Goal: Use online tool/utility: Utilize a website feature to perform a specific function

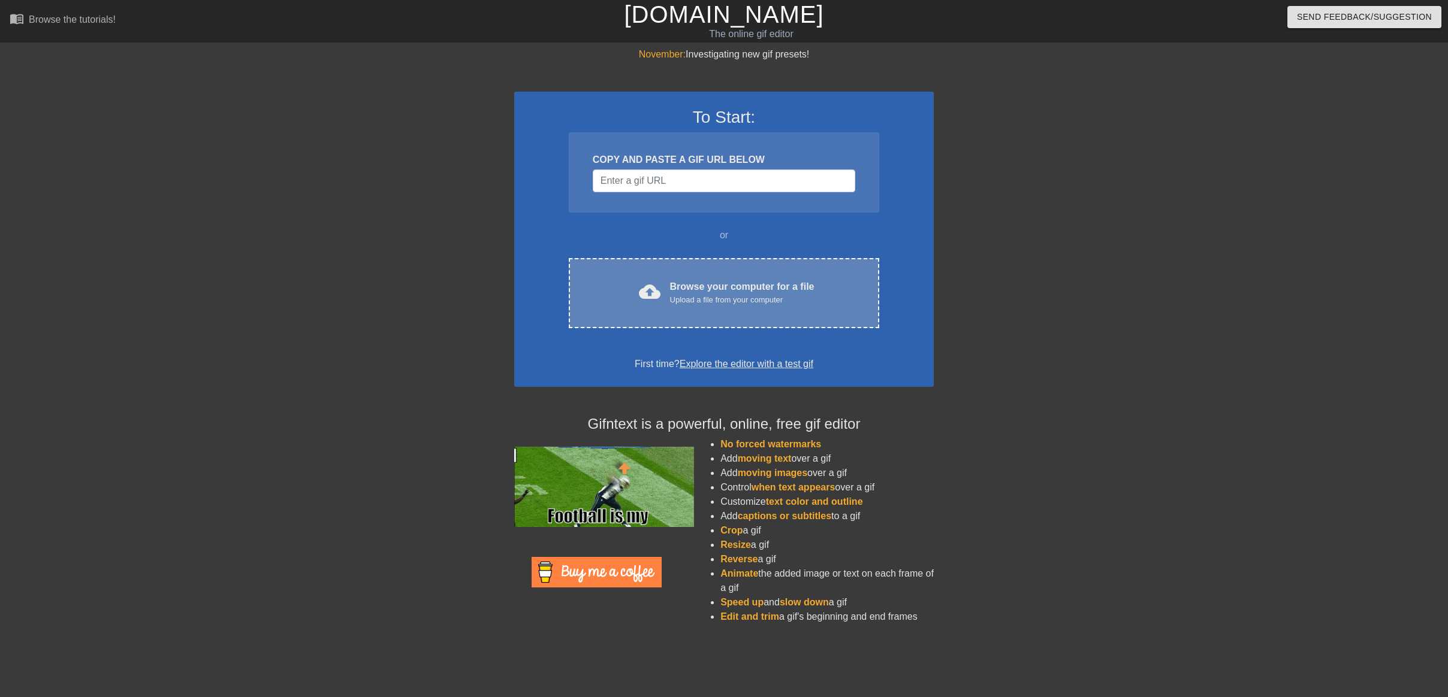
click at [739, 273] on div "cloud_upload Browse your computer for a file Upload a file from your computer C…" at bounding box center [724, 293] width 310 height 70
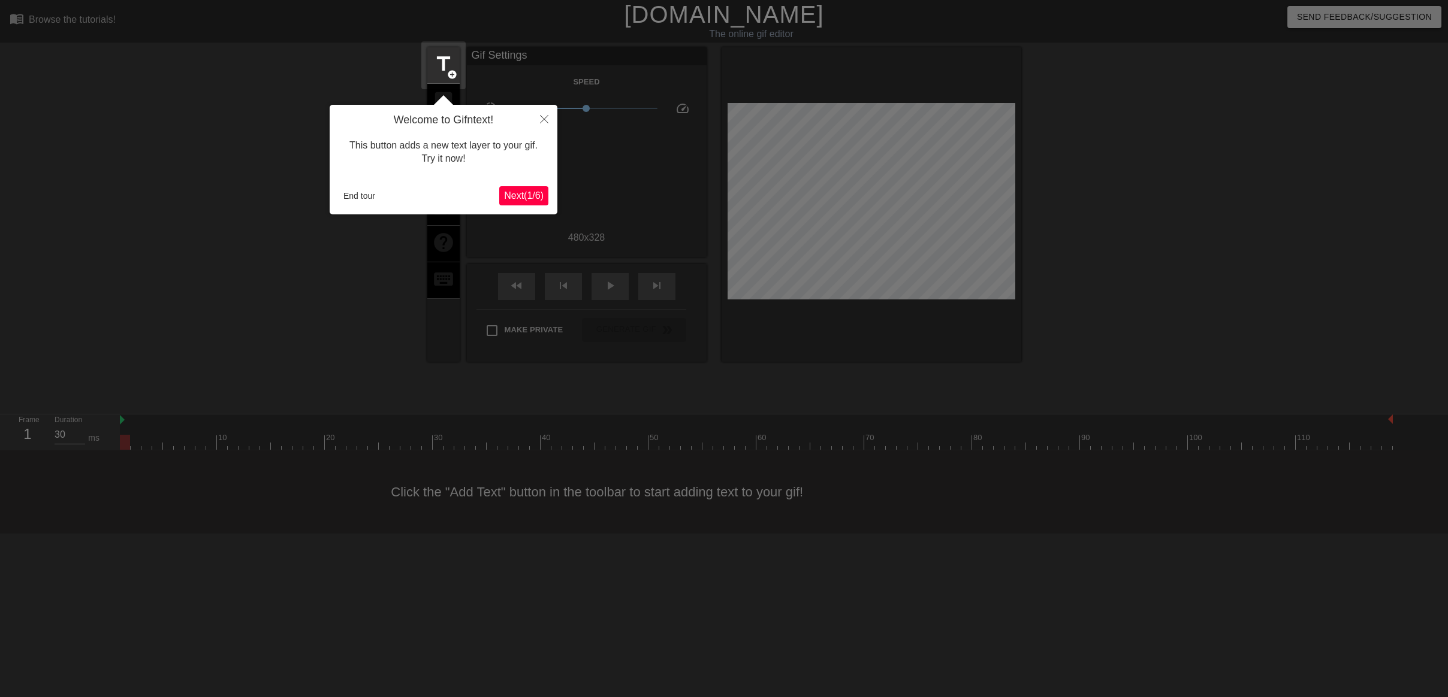
click at [507, 198] on span "Next ( 1 / 6 )" at bounding box center [524, 196] width 40 height 10
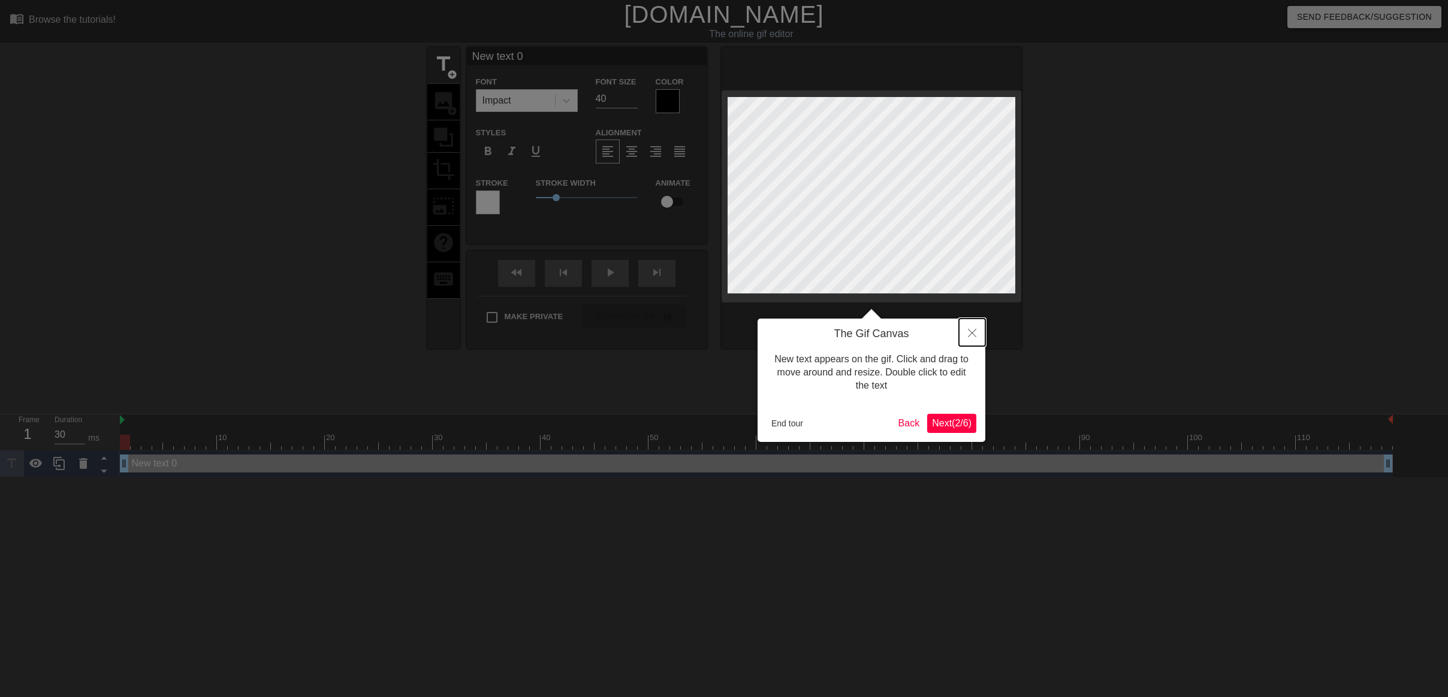
click at [969, 335] on icon "Close" at bounding box center [972, 333] width 8 height 8
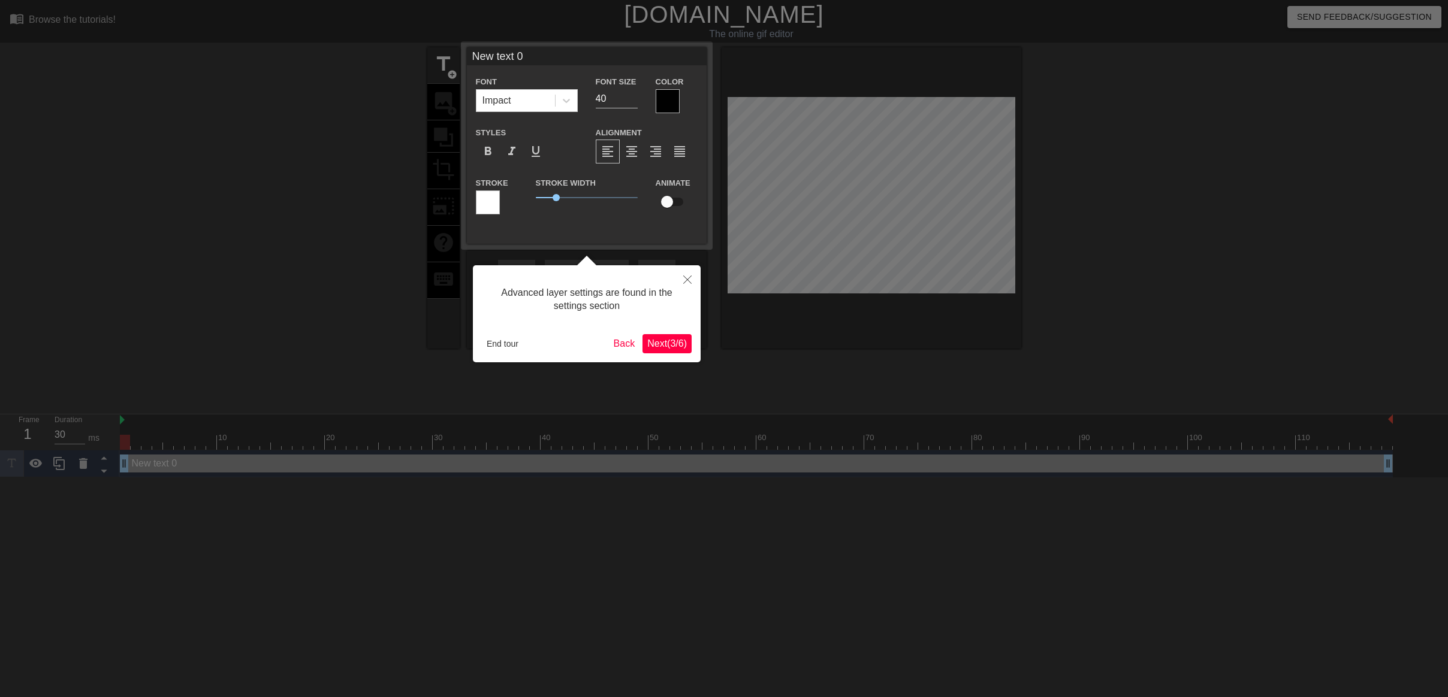
click at [657, 344] on span "Next ( 3 / 6 )" at bounding box center [667, 344] width 40 height 10
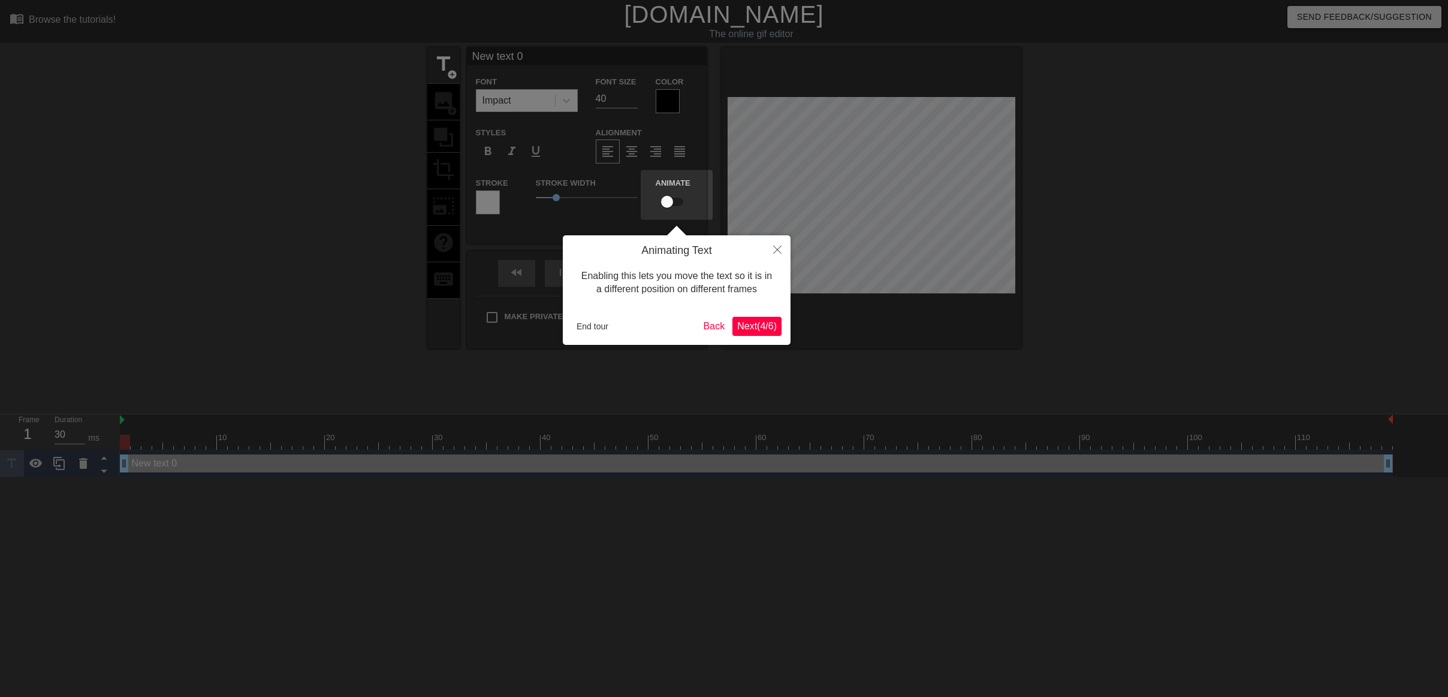
click at [749, 322] on span "Next ( 4 / 6 )" at bounding box center [757, 326] width 40 height 10
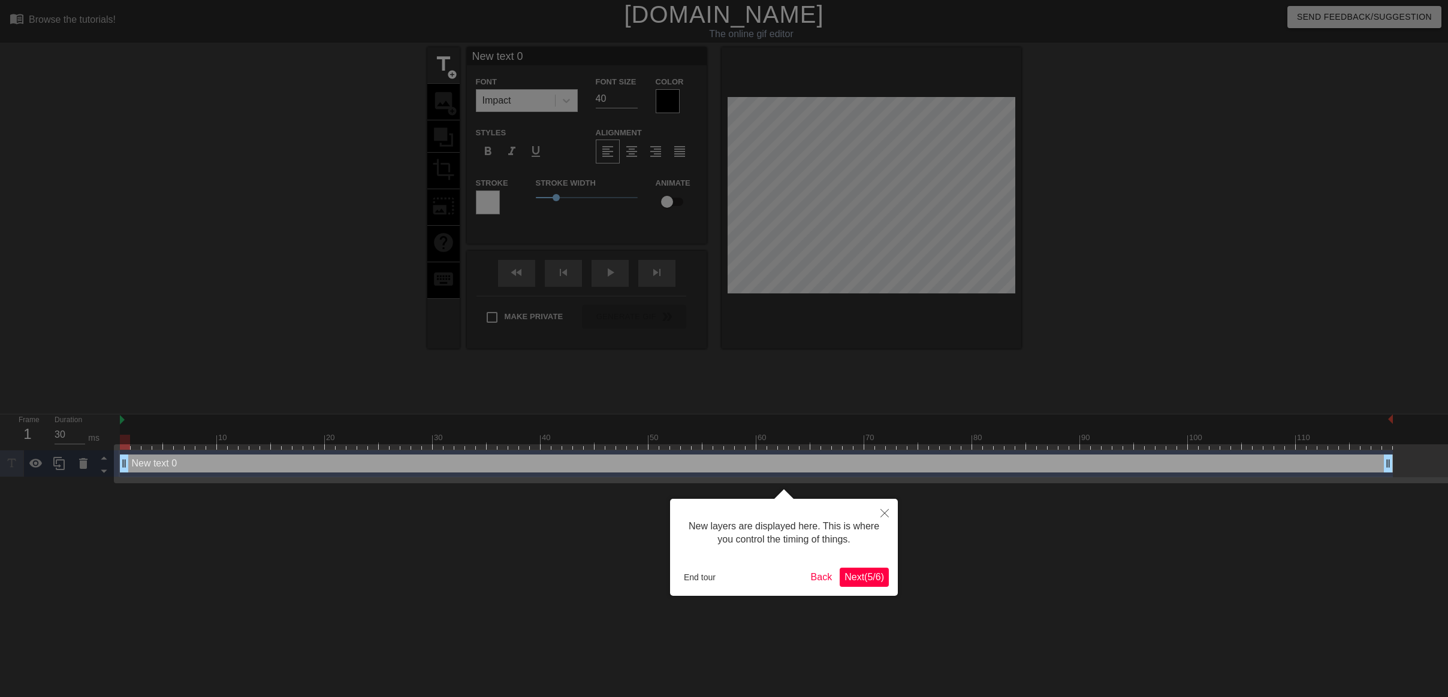
click at [853, 572] on span "Next ( 5 / 6 )" at bounding box center [864, 577] width 40 height 10
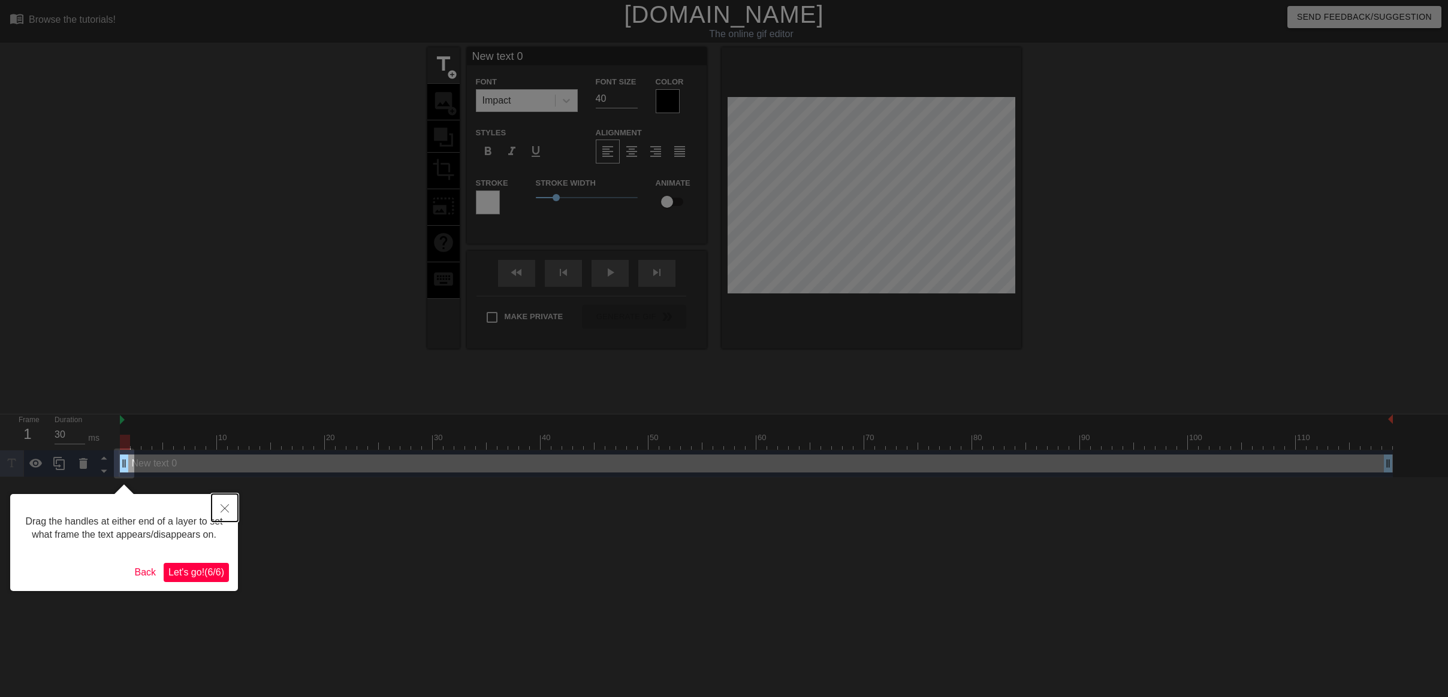
click at [224, 509] on icon "Close" at bounding box center [225, 509] width 8 height 8
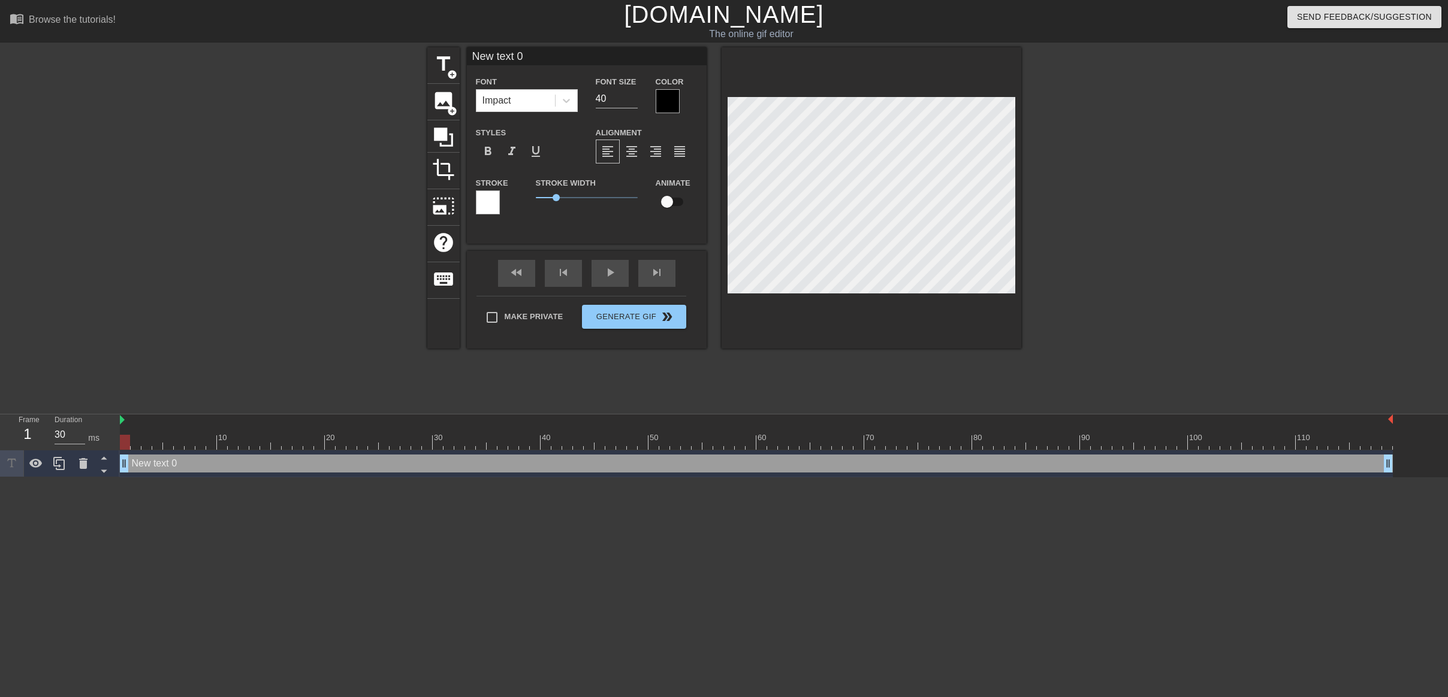
scroll to position [2, 4]
type input "W"
type textarea "W"
type input "Wh"
type textarea "Wh"
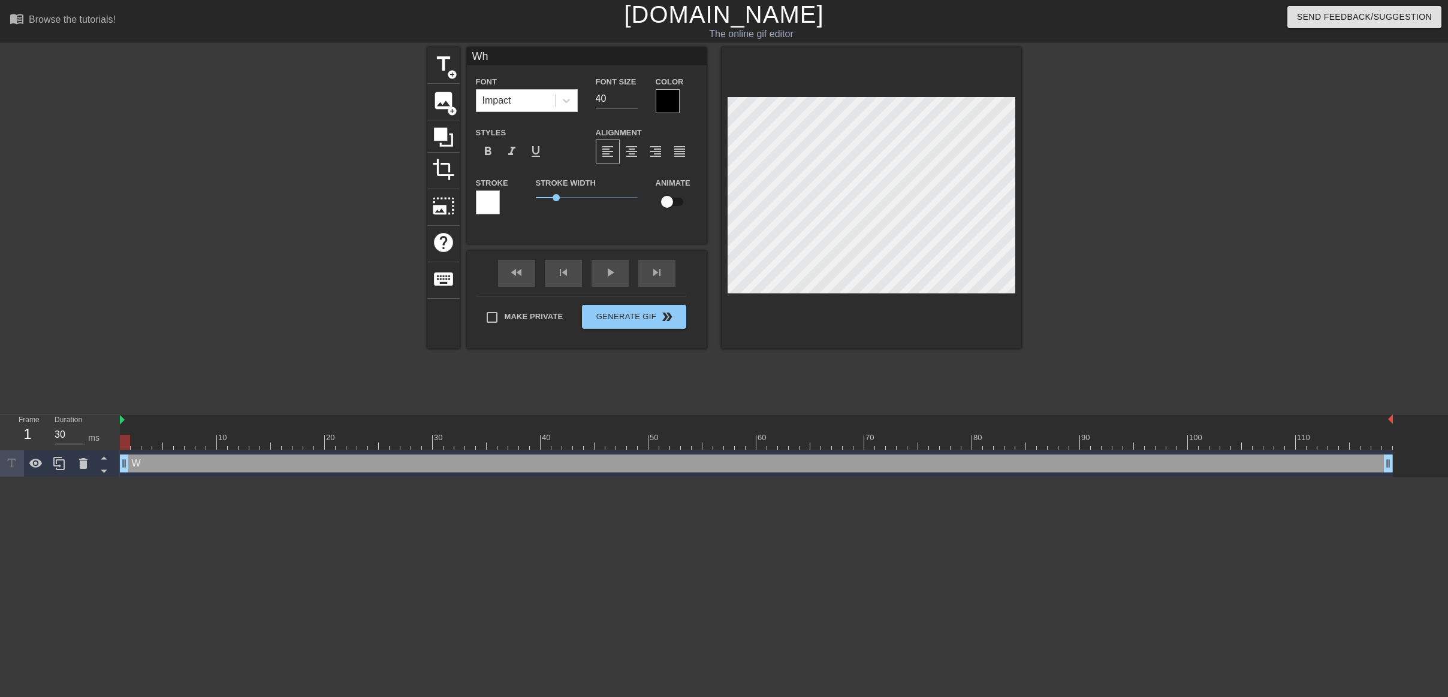
type input "Whe"
type textarea "Whe"
type input "When"
type textarea "When"
type input "When"
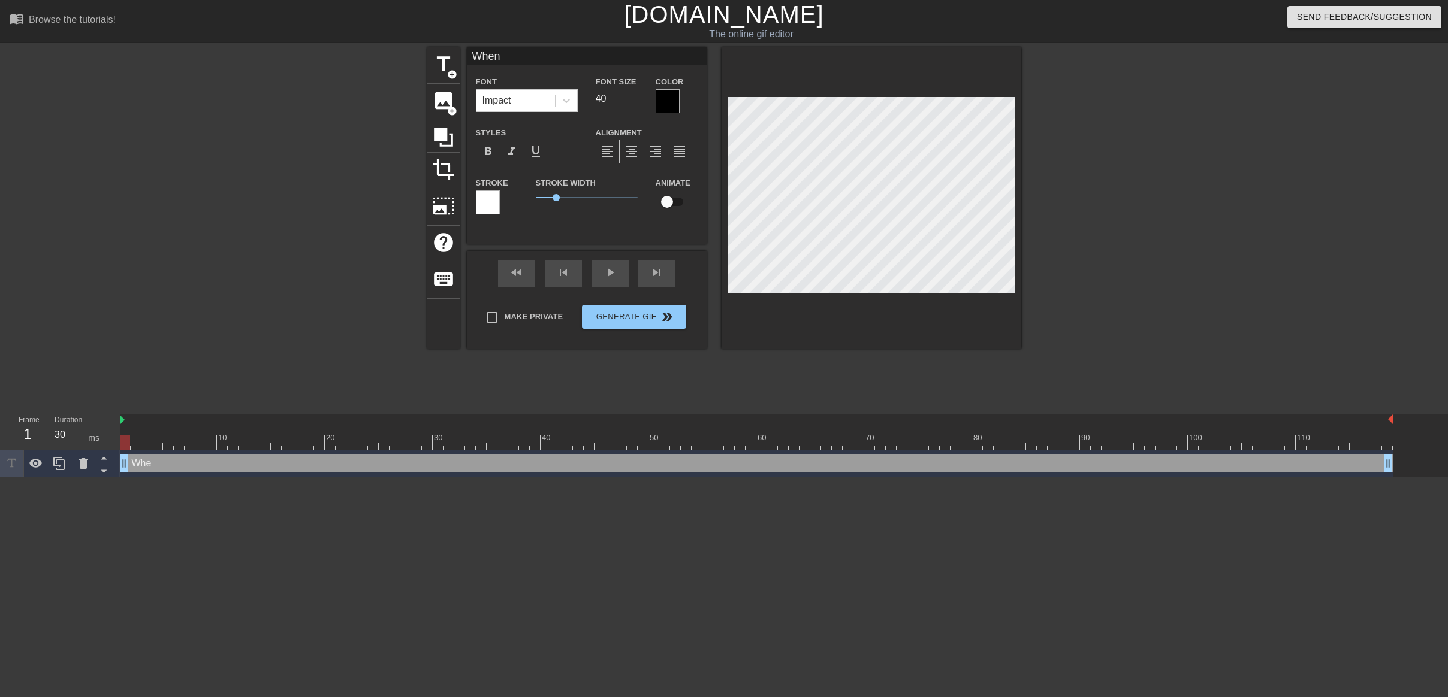
type textarea "When"
type input "When y"
type textarea "When y"
type input "When yo"
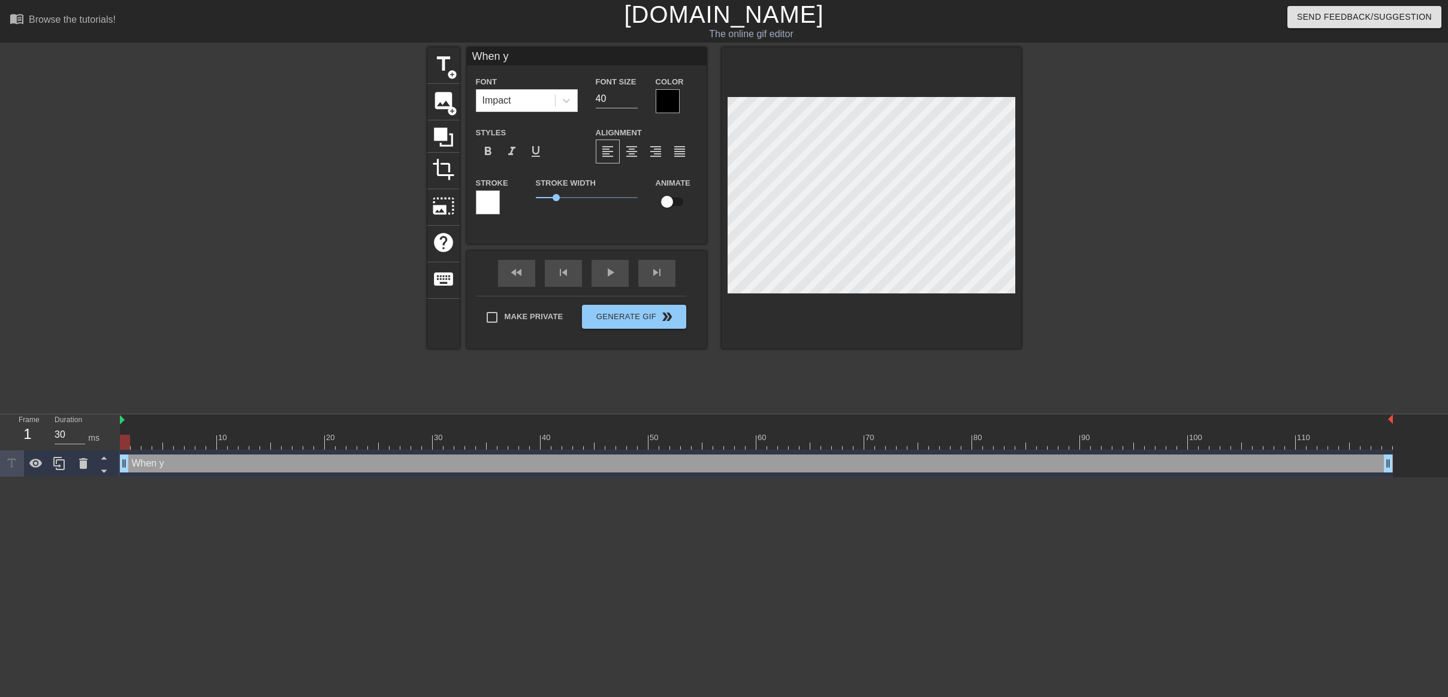
type textarea "When yo"
type input "When you"
type textarea "When you"
type input "When you g"
type textarea "When you g"
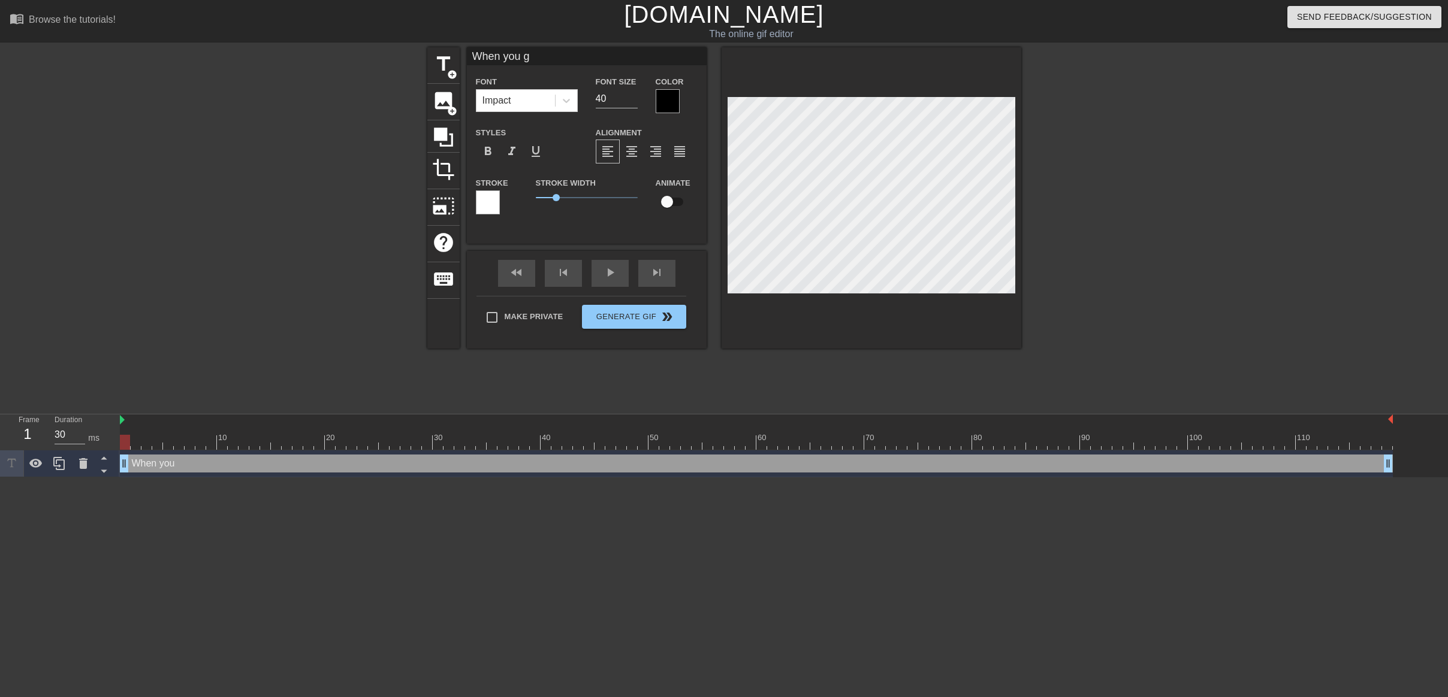
type input "When you ge"
type textarea "When you ge"
type input "When you get"
type textarea "When you get"
type input "When you get"
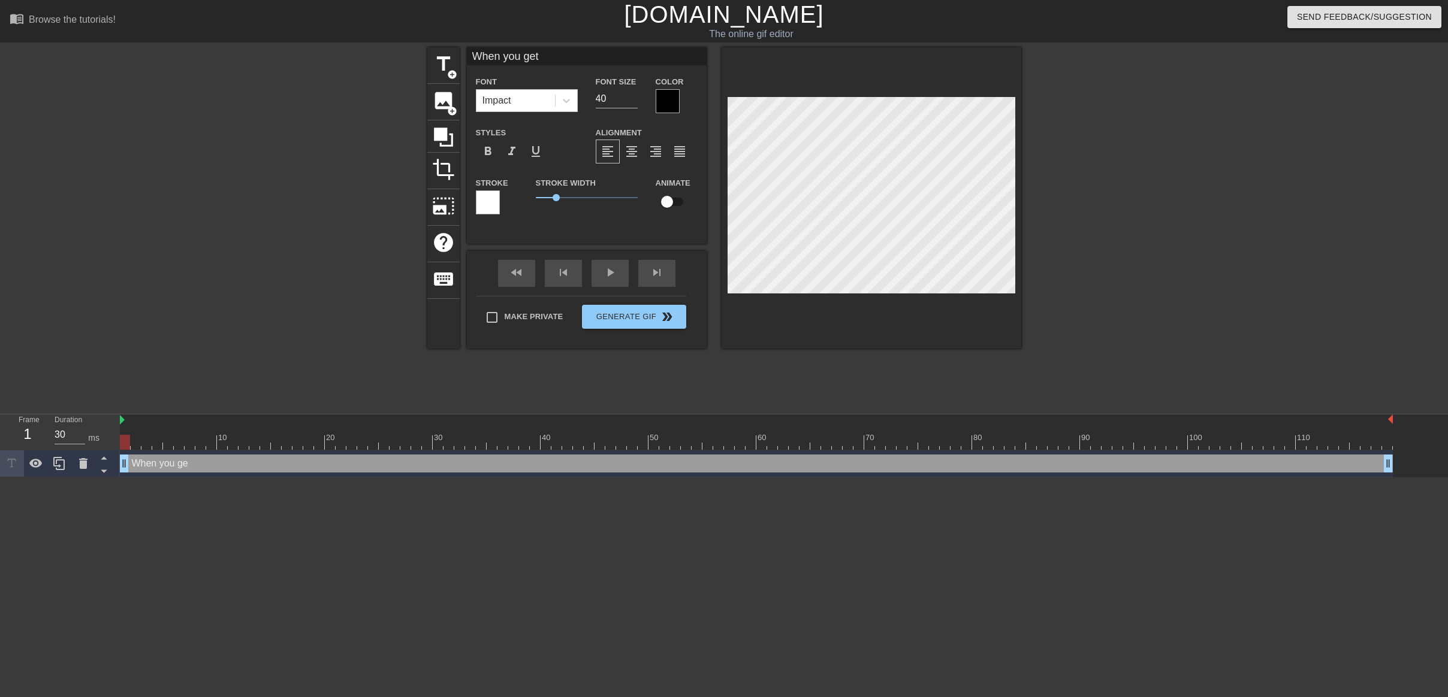
type textarea "When you get"
type input "When you get t"
type textarea "When you get t"
type input "When you get th"
type textarea "When you get th"
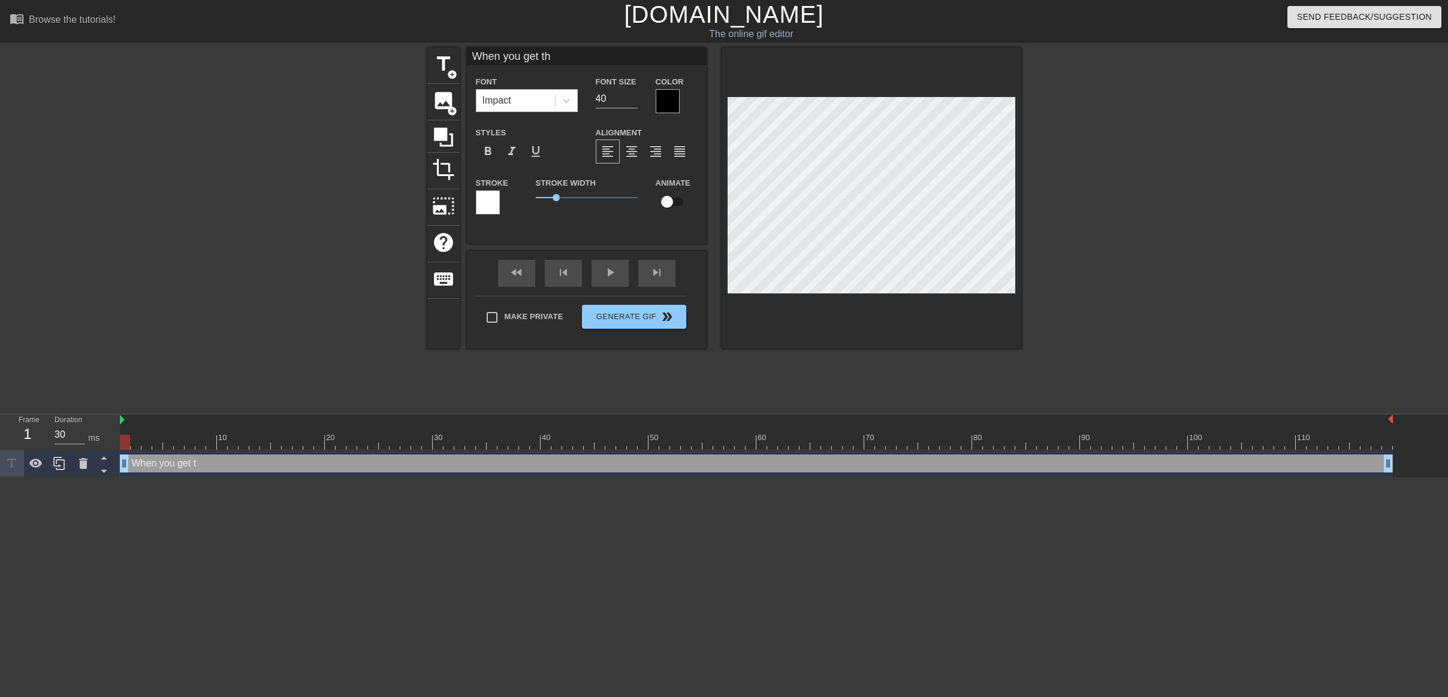
type input "When you get the"
type textarea "When you get the"
type input "When you get the"
type textarea "When you get the"
type input "When you get the r"
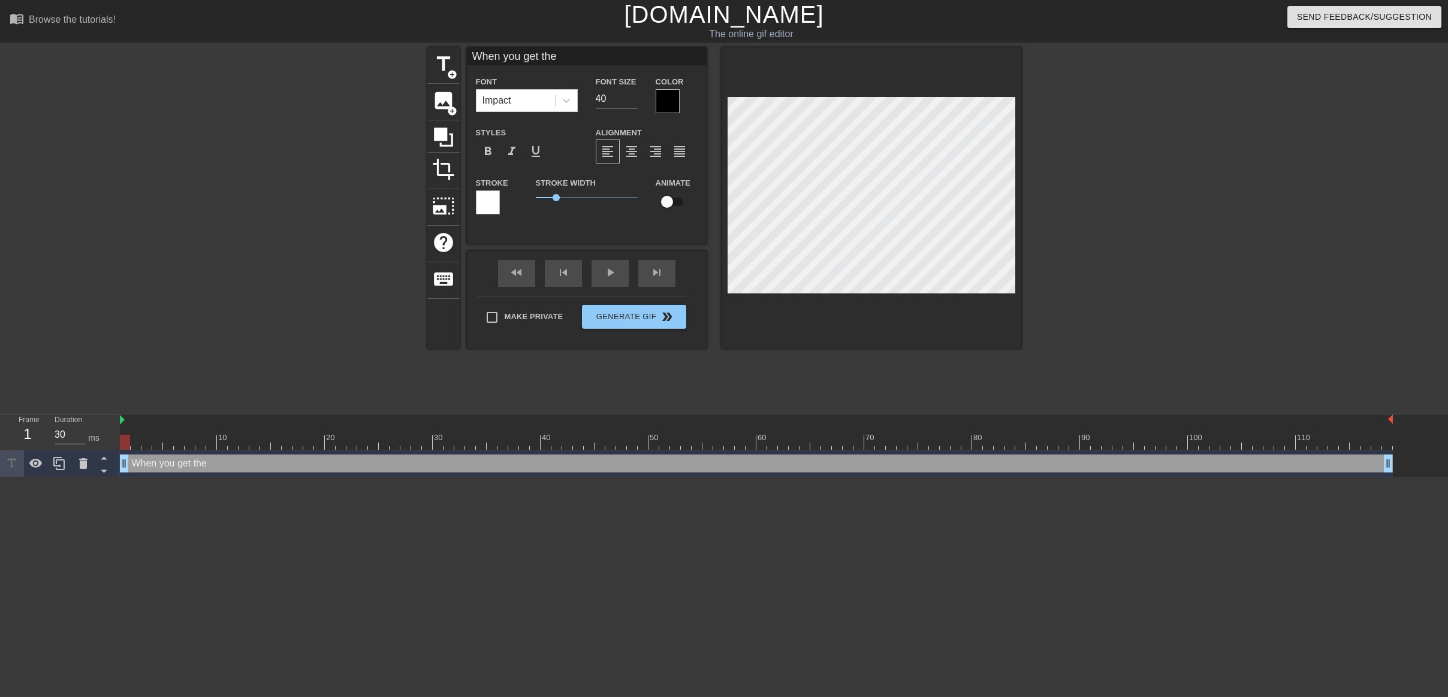
type textarea "When you get the r"
type input "When you get the re"
type textarea "When you get the re"
type input "When you get the res"
type textarea "When you get the res"
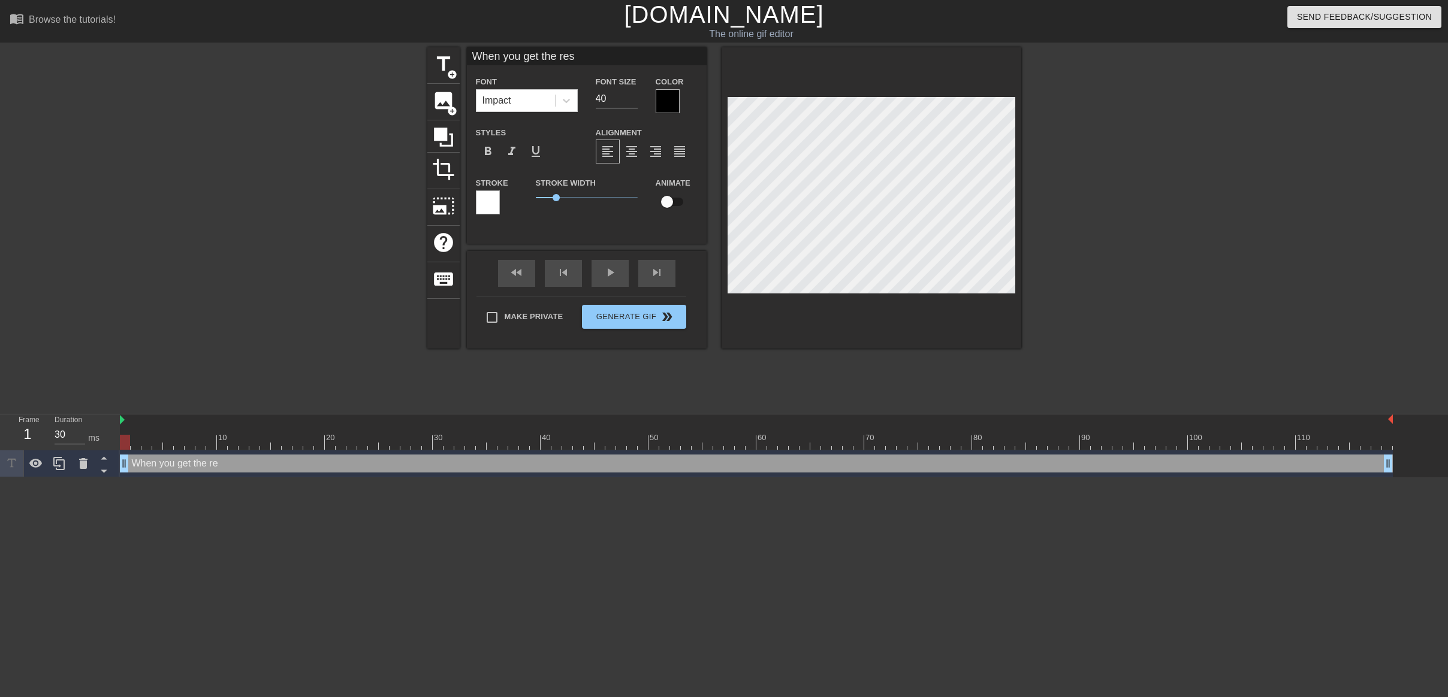
type input "When you get the resu"
type textarea "When you get the resu"
type input "When you get the resul"
type textarea "When you get the resul"
type input "When you get the result"
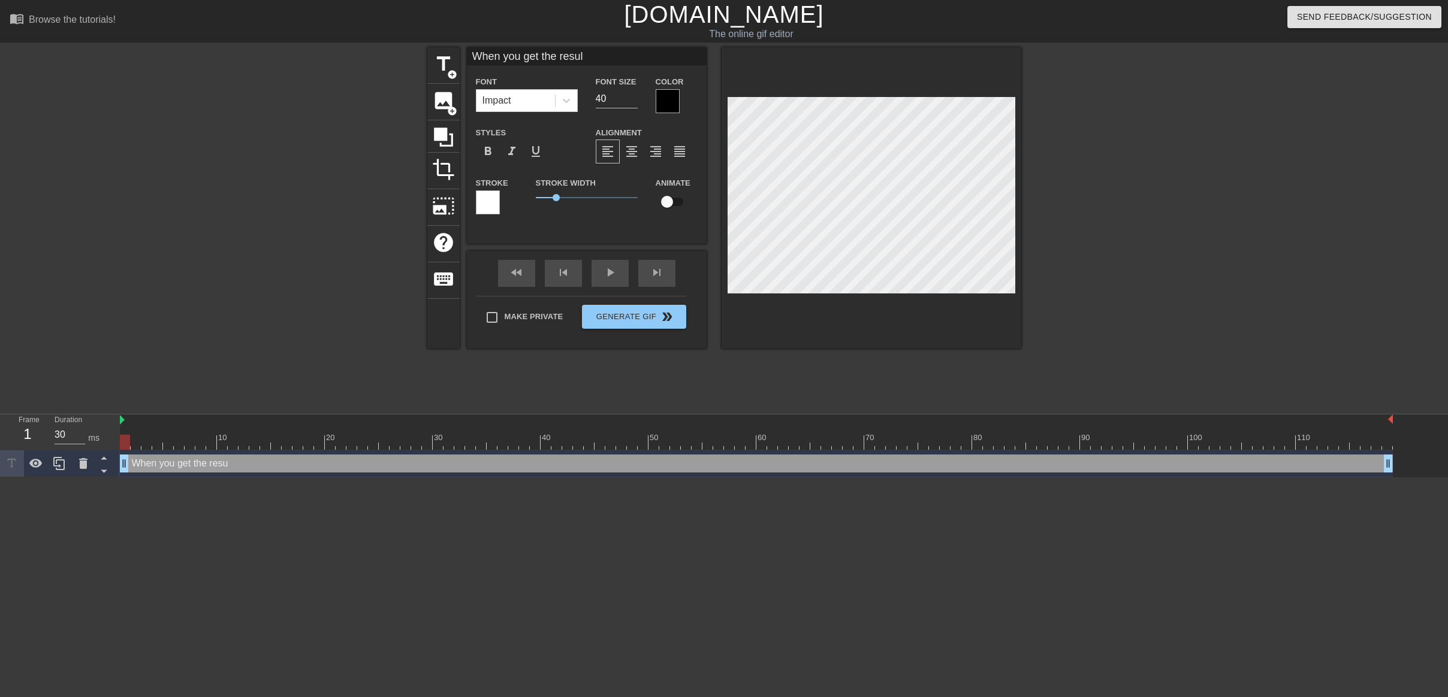
type textarea "When you get the result"
type input "When you get the result"
type textarea "When you get the result"
type input "When you get the result"
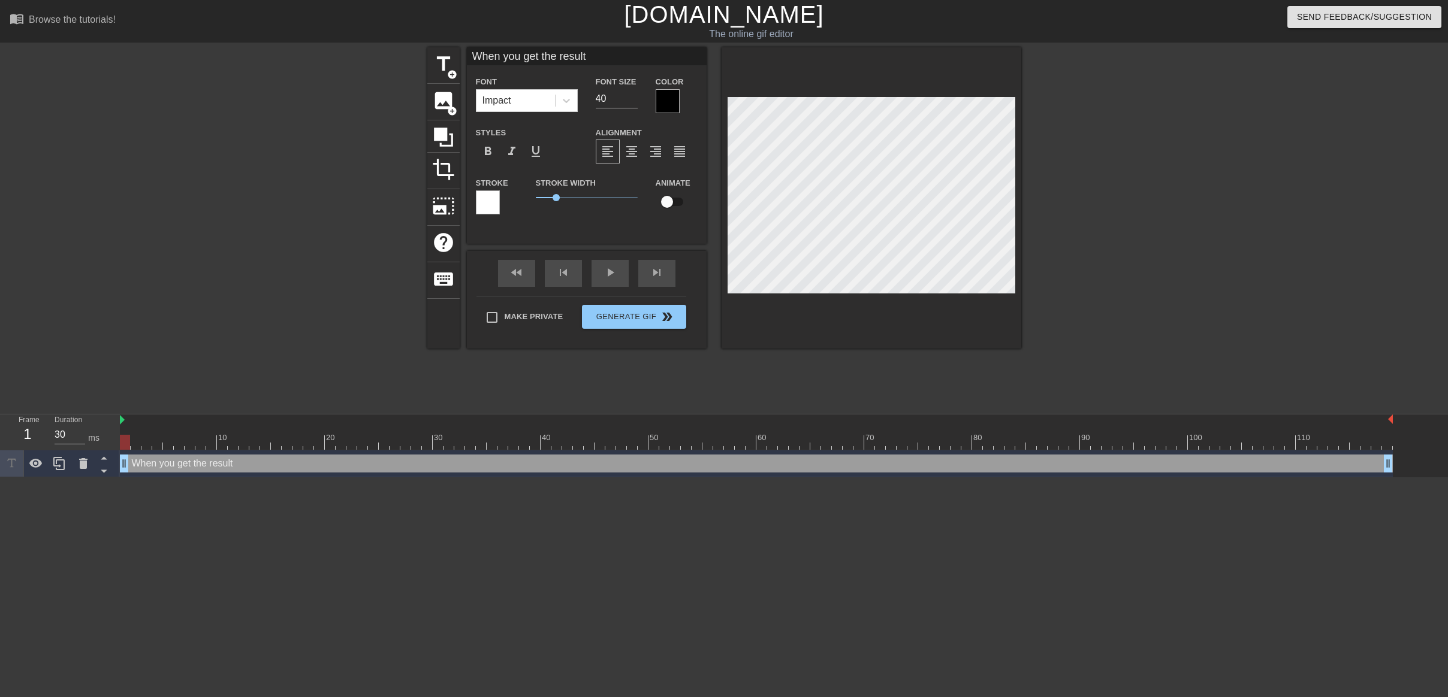
type textarea "When you get the result"
type input "When you get the results"
type textarea "When you get the results"
type input "When you get the results"
type textarea "When you get the results"
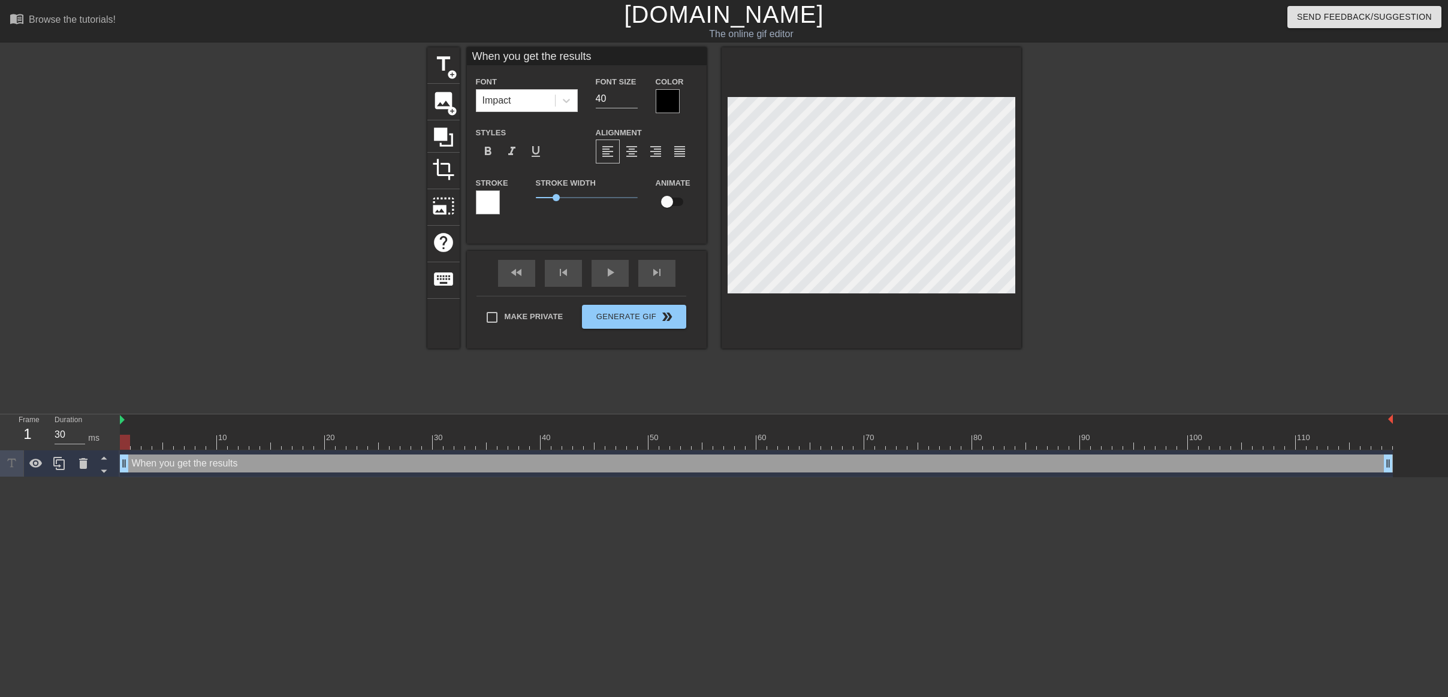
type input "When you get the results b"
type textarea "When you get the results b"
type input "When you get the results ba"
type textarea "When you get the results ba"
type input "When you get the results bac"
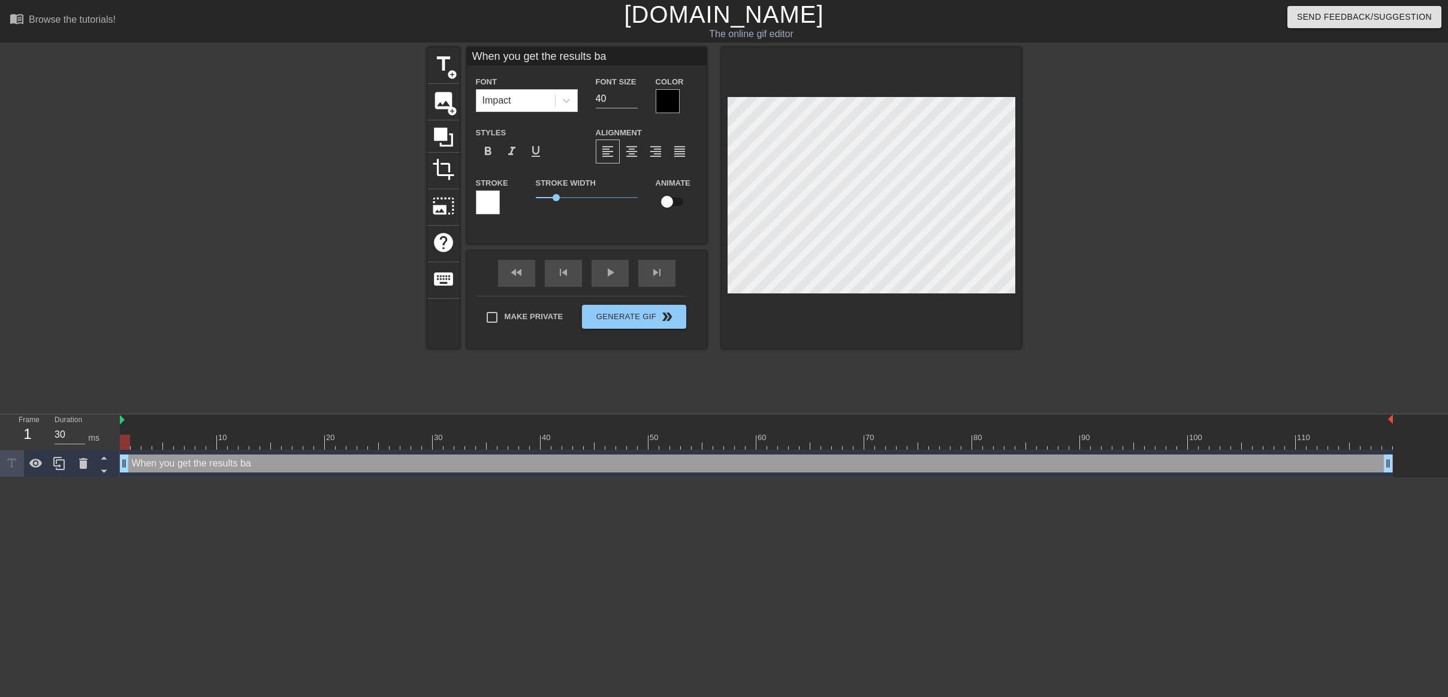
type textarea "When you get the results bac"
type input "When you get the results back"
type textarea "When you get the results back"
type input "When you get the results back"
type textarea "When you get the results back"
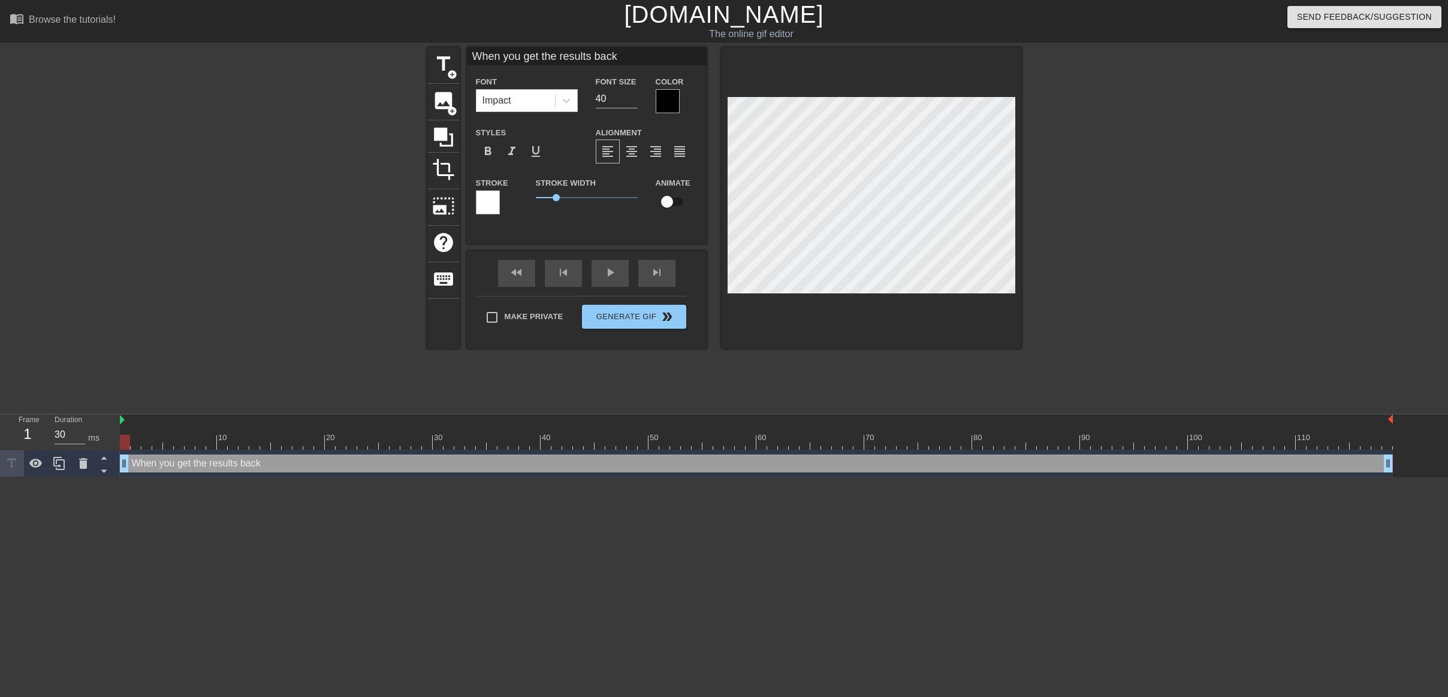
type input "When you get the results back f"
type textarea "When you get the results back f"
type input "When you get the results back fr"
type textarea "When you get the results back fr"
type input "When you get the results back fro"
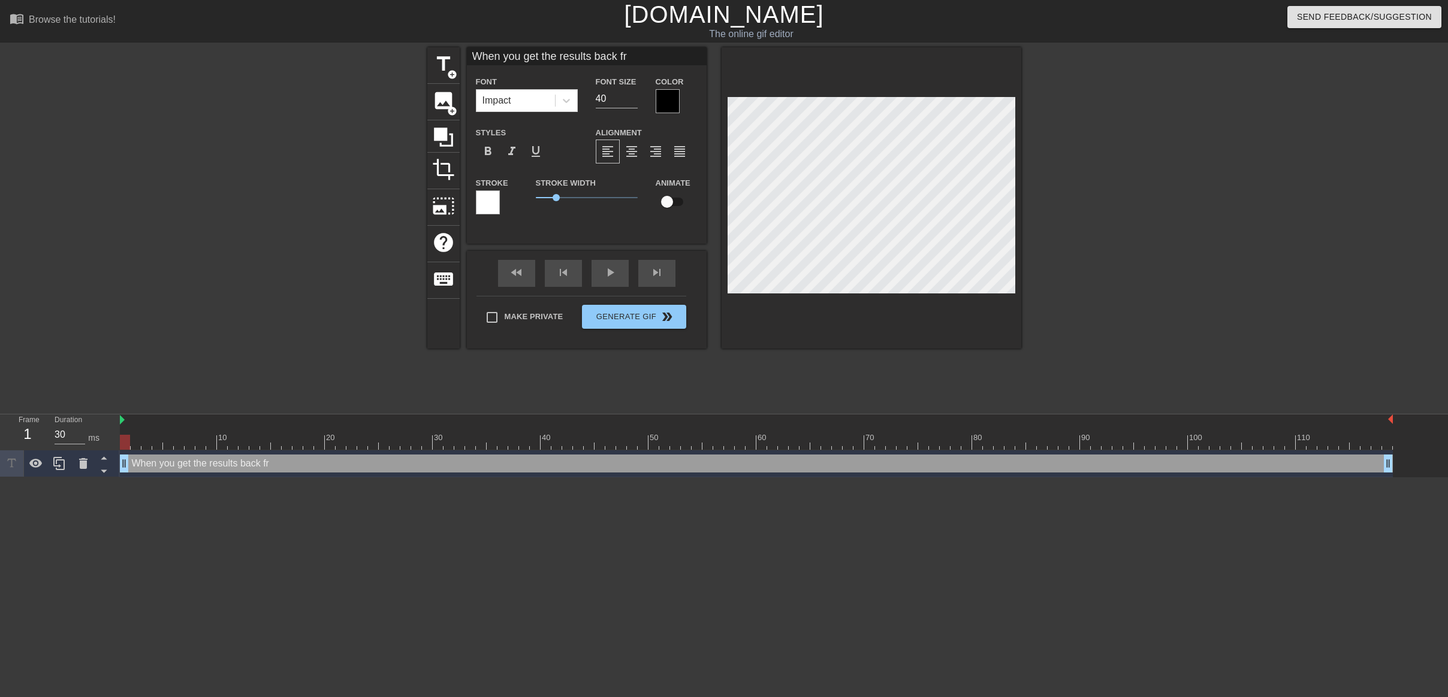
type textarea "When you get the results back fro"
type input "When you get the results back from"
type textarea "When you get the results back from"
type input "When you get the results back from"
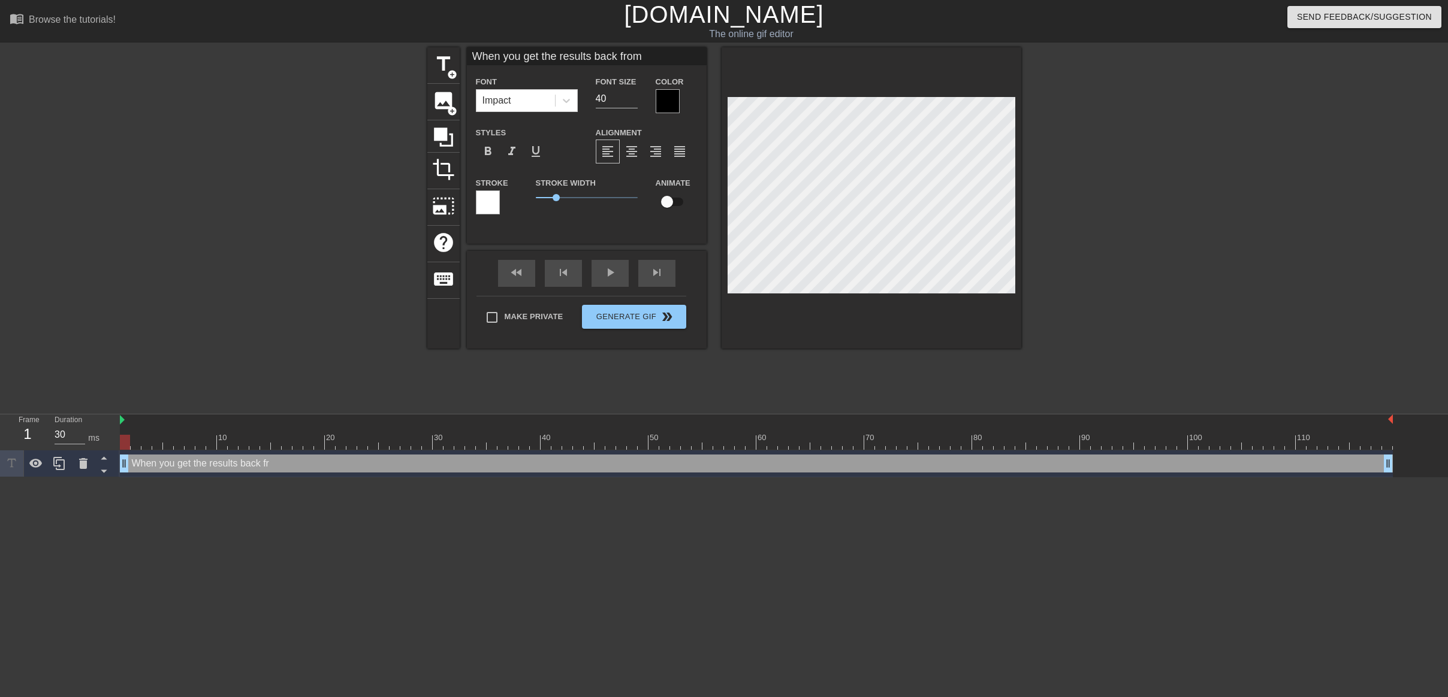
type textarea "When you get the results back from"
type input "When you get the results back from"
type textarea "When you get the results back from"
type input "When you get the results back fro"
type textarea "When you get the results back fro"
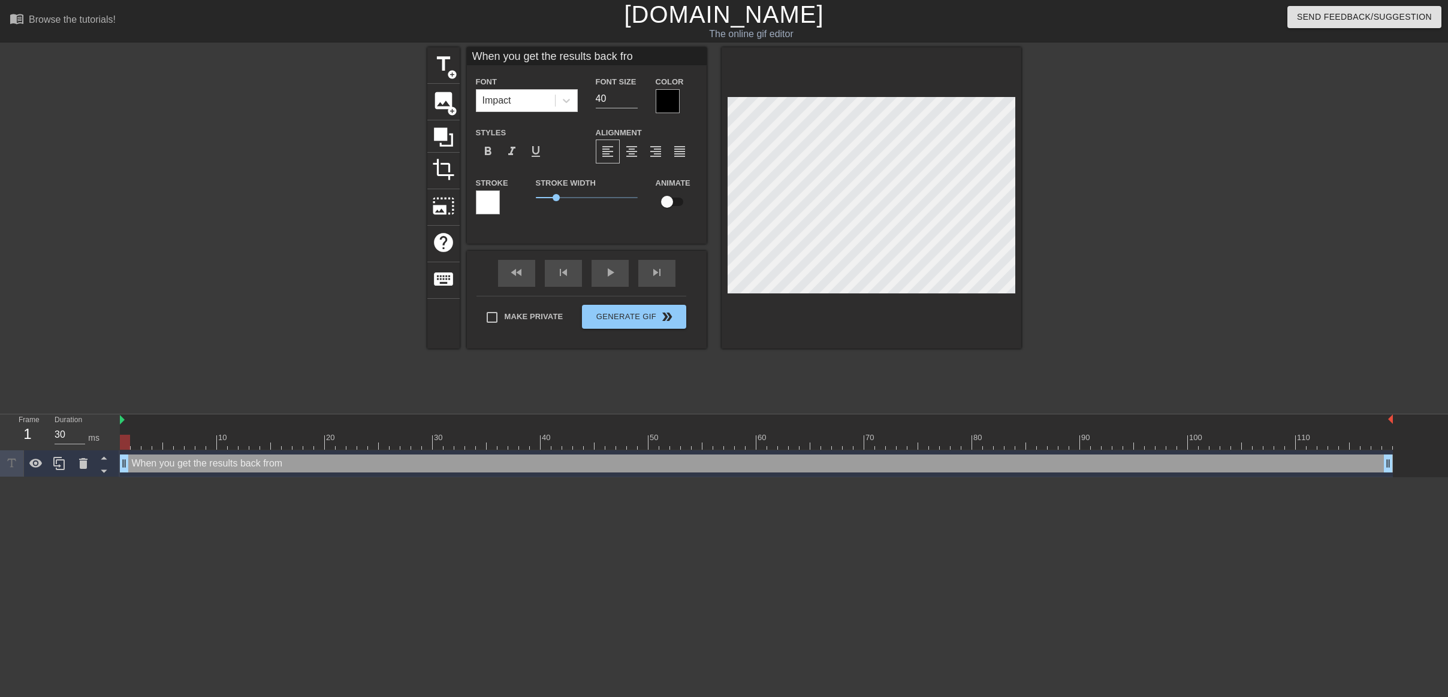
type input "When you get the results back fr"
type textarea "When you get the results back fr"
type input "When you get the results back f"
type textarea "When you get the results back f"
type input "When you get the results back"
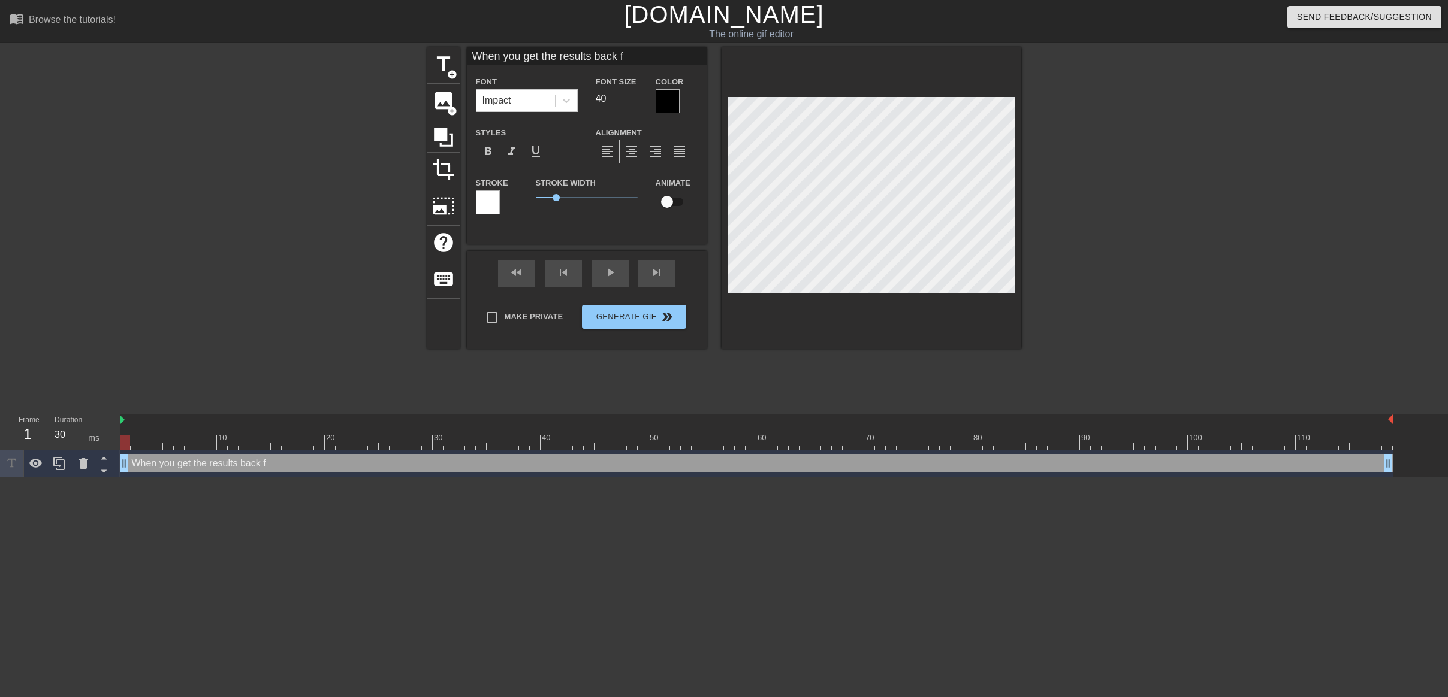
type textarea "When you get the results back"
type input "When you get the results back"
type textarea "When you get the results back"
type input "When you get the results back F"
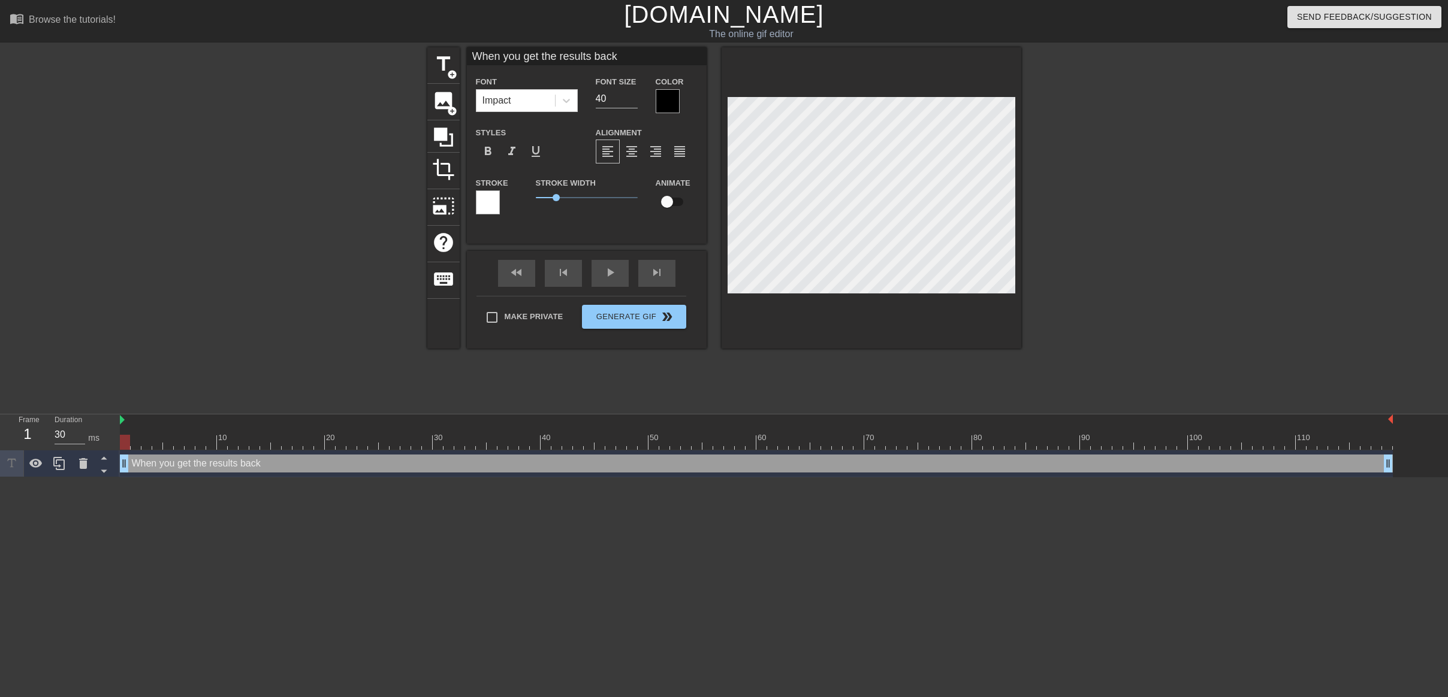
type textarea "When you get the results back F"
type input "When you get the results back Fr"
type textarea "When you get the results back Fr"
type input "When you get the results back Fro"
type textarea "When you get the results back Fro"
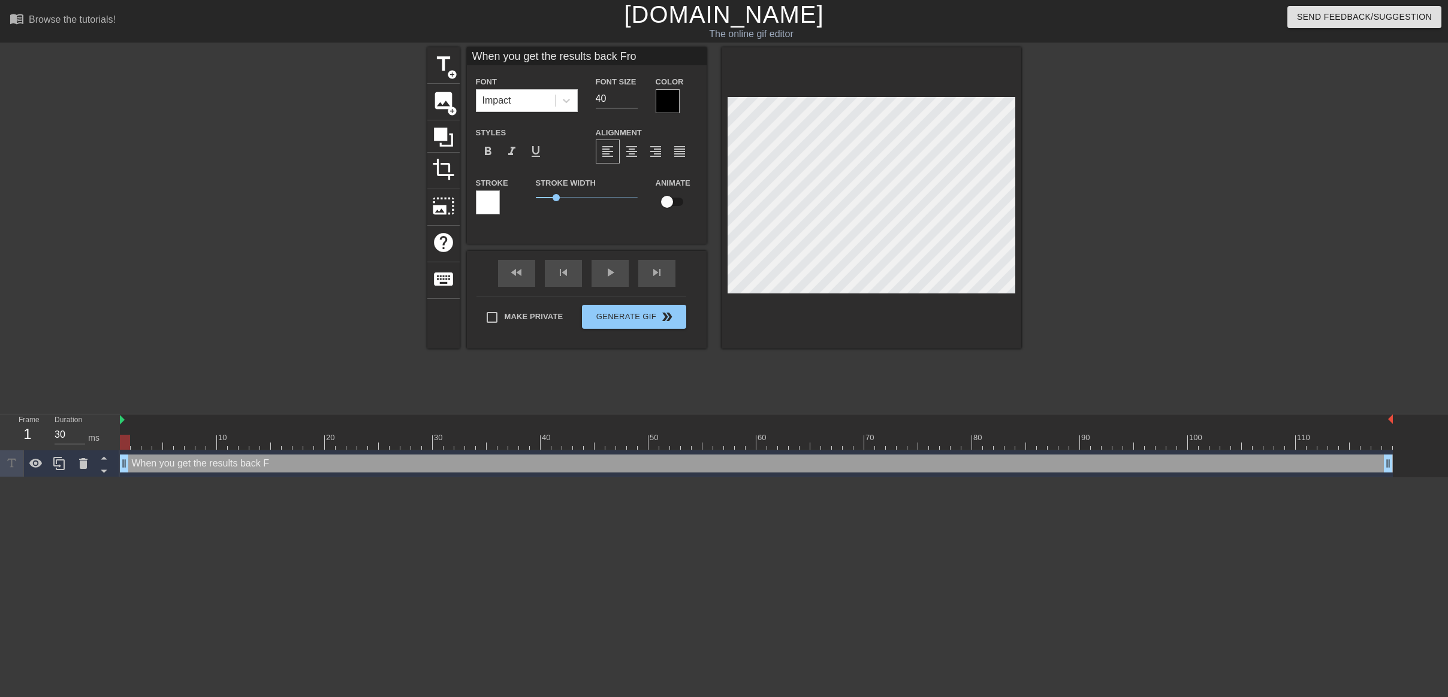
type input "When you get the results back From"
type textarea "When you get the results back From"
type input "When you get the results back From"
type textarea "When you get the results back From"
type input "When you get the results back From T"
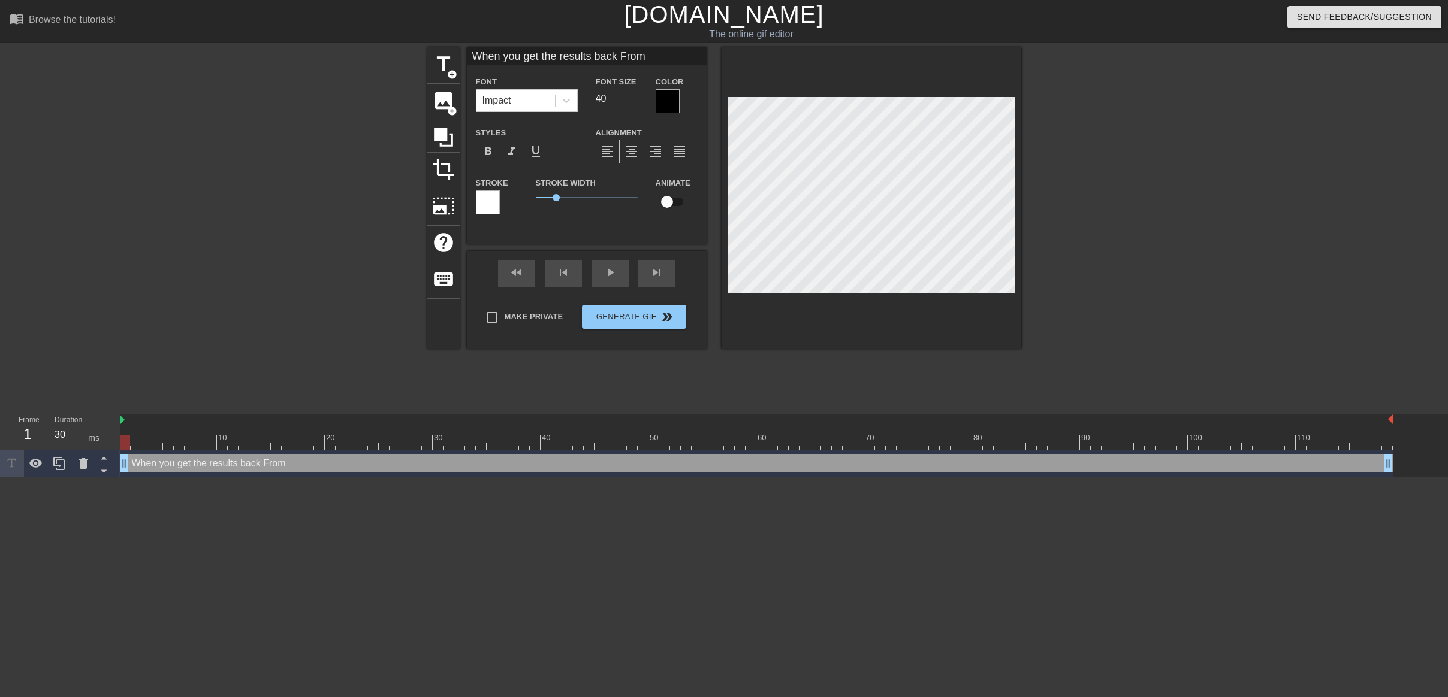
type textarea "When you get the results back From T"
type input "When you get the results back From Te"
type textarea "When you get the results back From Te"
type input "When you get the results back From Tes"
type textarea "When you get the results back From Tes"
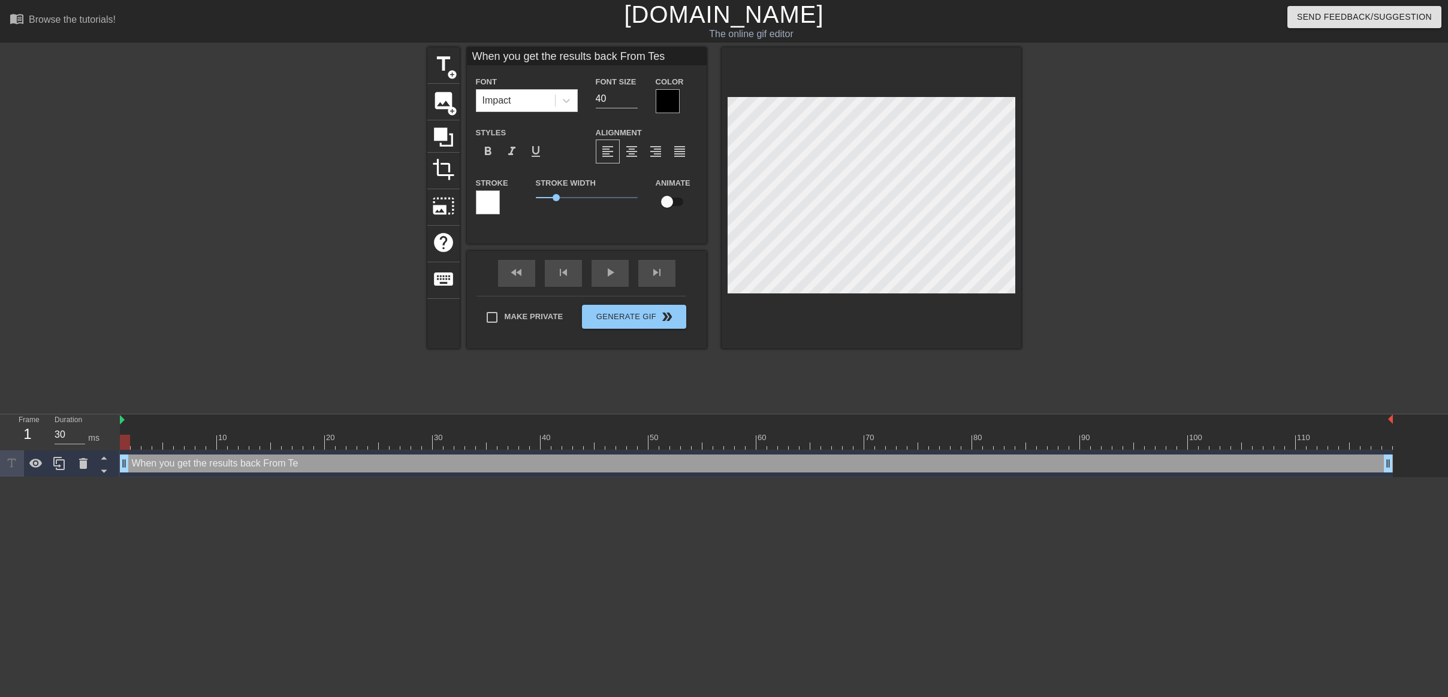
type input "When you get the results back From Test"
type textarea "When you get the results back From Test"
type input "When you get the results back From Testi"
type textarea "When you get the results back From Testi"
type input "When you get the results back From Testin"
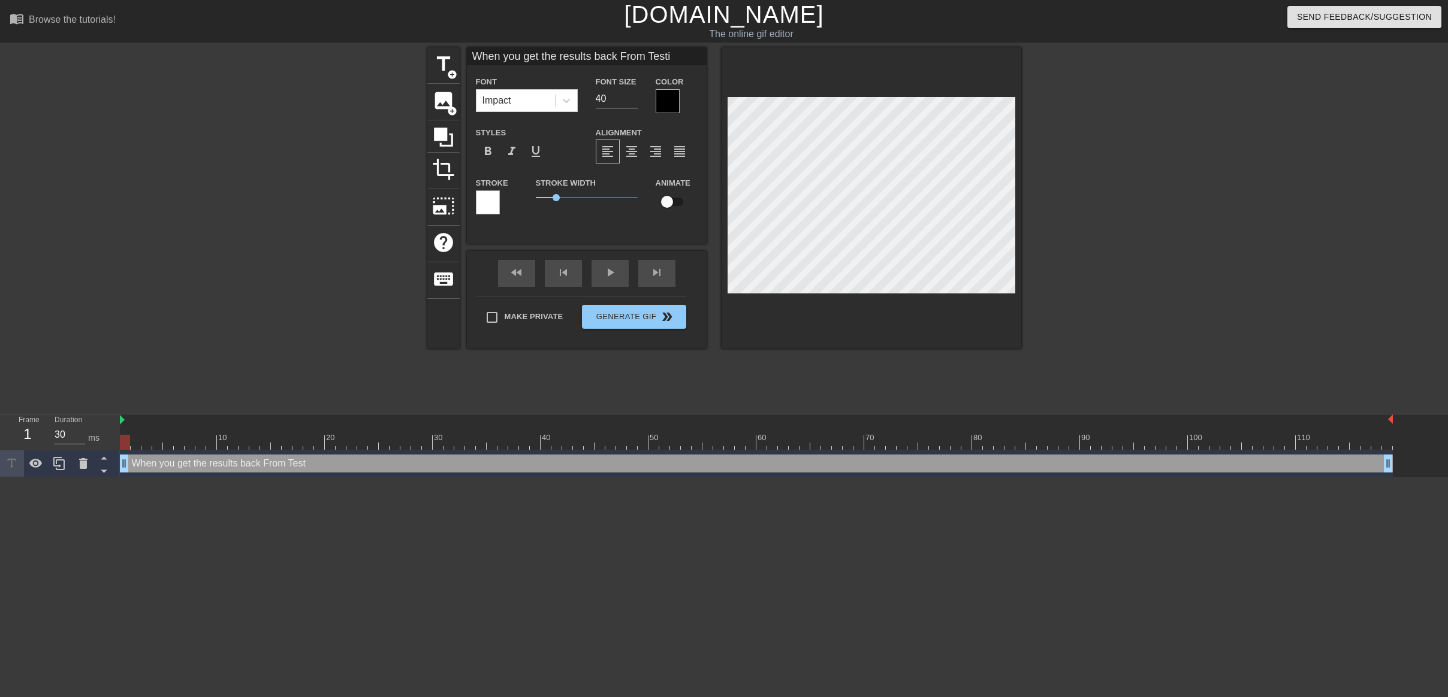
type textarea "When you get the results back From Testin"
type input "When you get the results back From Testing"
type textarea "When you get the results back From Testing"
type input "When you get the results back From Testing"
type textarea "When you get the results back From Testing"
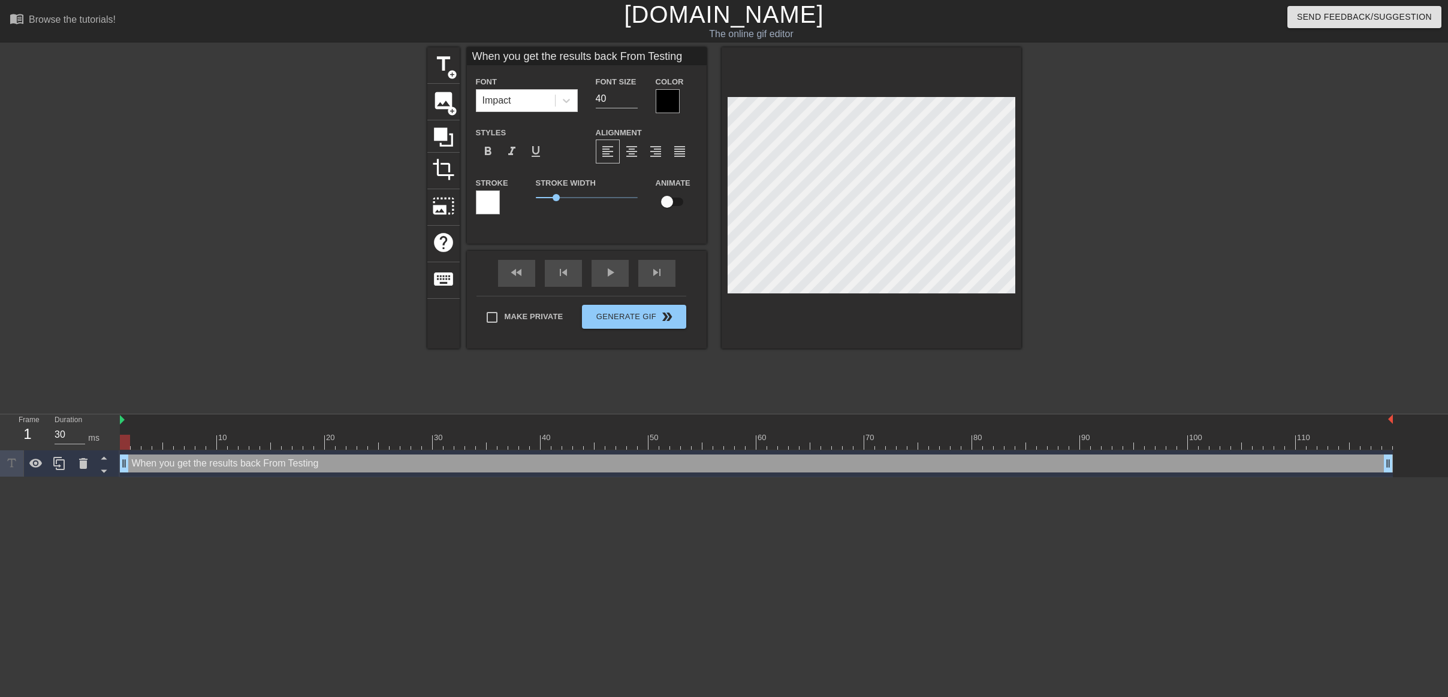
type input "When you get the results back From Testing A"
type textarea "When you get the results back From Testing A"
type input "When you get the results back From Testing Ab"
type textarea "When you get the results back From Testing Ab"
type input "When you get the results back From Testing Abn"
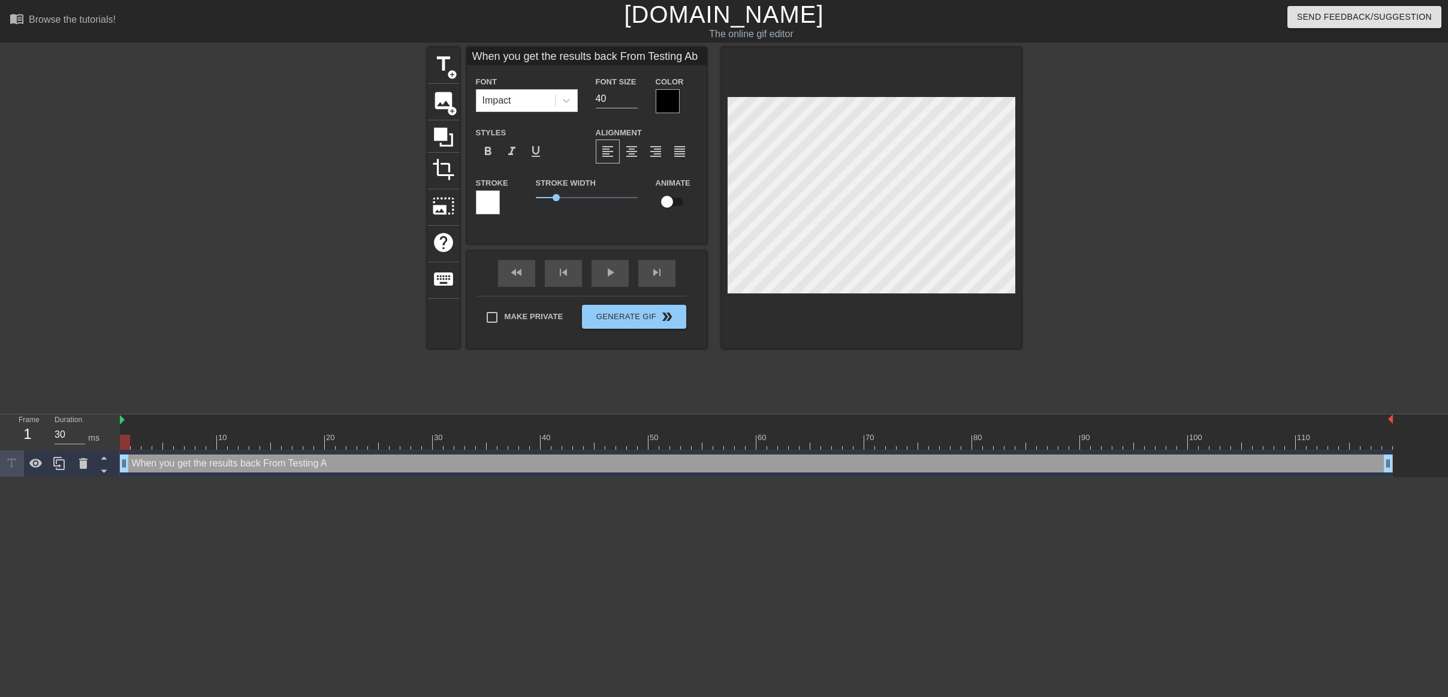
type textarea "When you get the results back From Testing Abn"
type input "When you get the results back From Testing Abnr"
type textarea "When you get the results back From Testing Abnr"
type input "When you get the results back From Testing Abnro"
type textarea "When you get the results back From Testing Abnro"
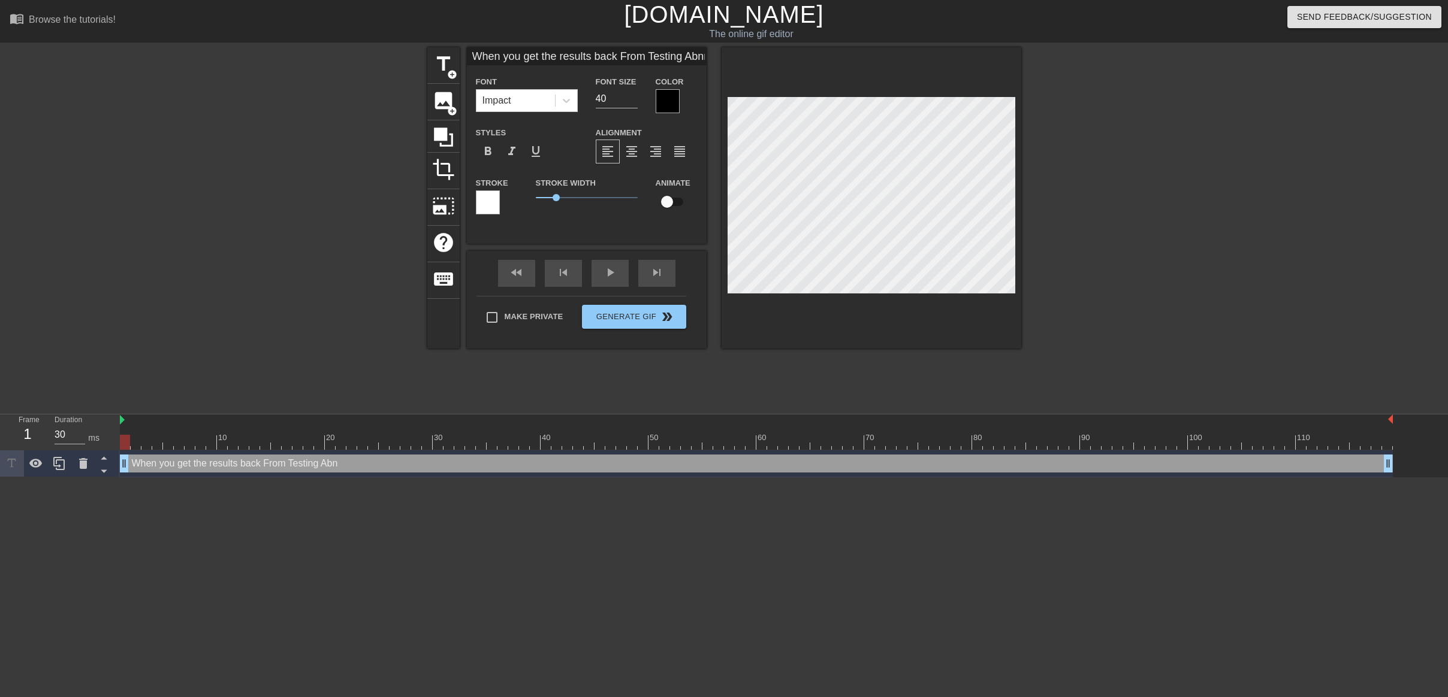
type input "When you get the results back From Testing Abnrom"
type textarea "When you get the results back From Testing Abnrom"
type input "When you get the results back From Testing Abnromn"
type textarea "When you get the results back From Testing Abnromn"
type input "When you get the results back From Testing Abnromna"
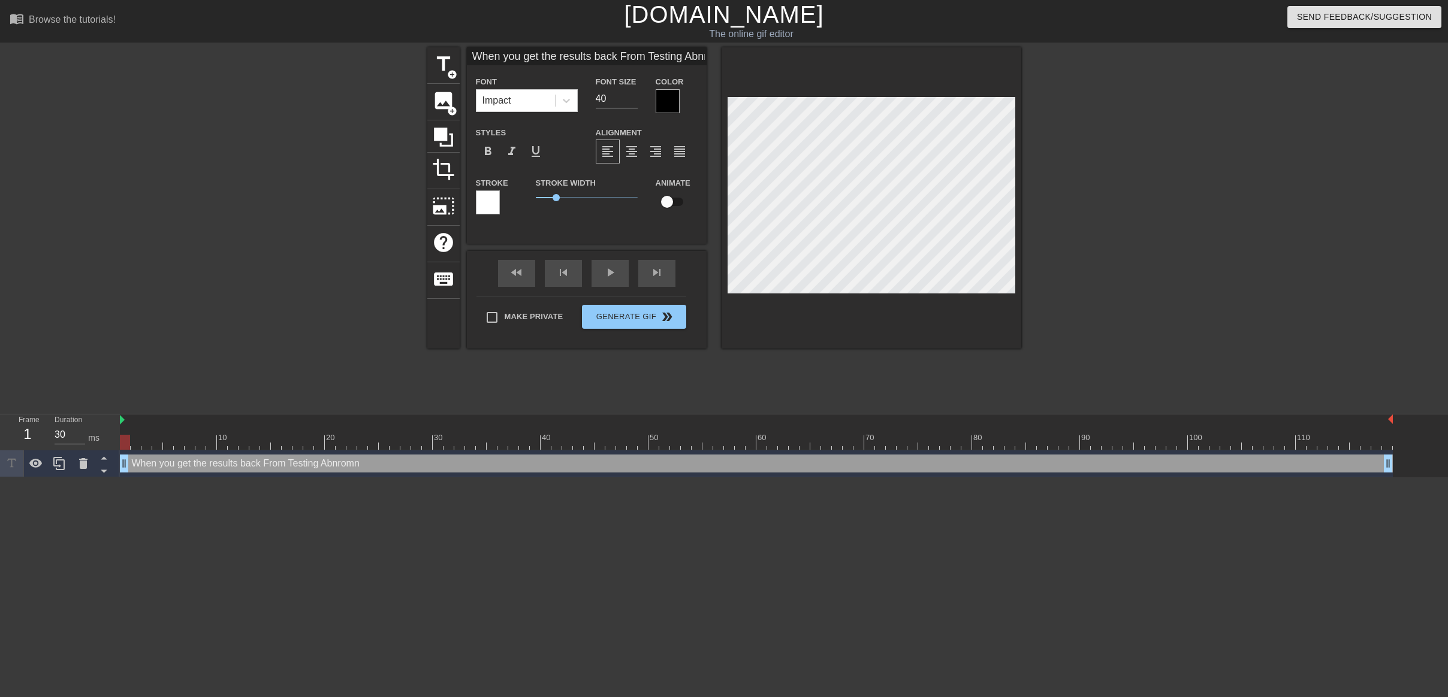
type textarea "When you get the results back From Testing Abnromna"
type input "When you get the results back From Testing Abnromnal"
type textarea "When you get the results back From Testing Abnromnal"
type input "When you get the results back From Testing Abnromnal"
type textarea "When you get the results back From Testing Abnromnal"
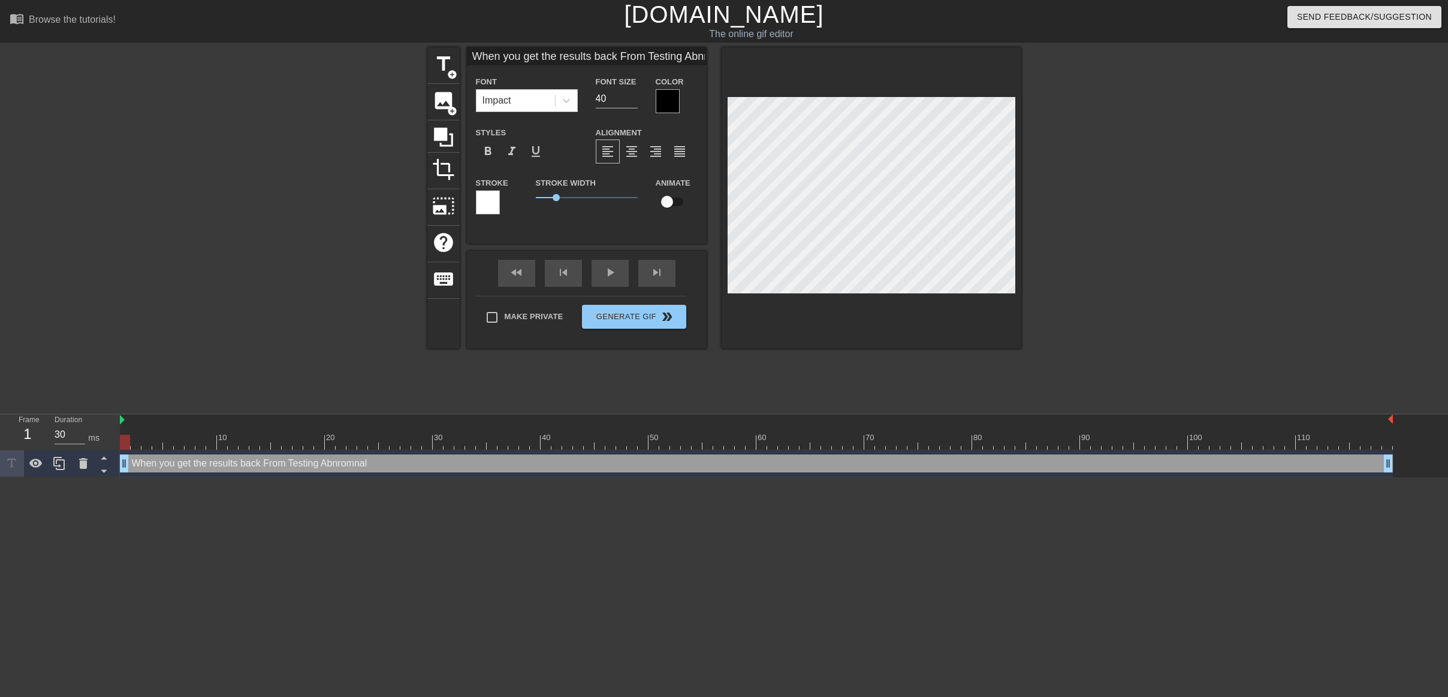
type input "When you get the results back From Testing Abnromnal f"
type textarea "When you get the results back From Testing Abnromnal f"
type input "When you get the results back From Testing Abnromnal fo"
type textarea "When you get the results back From Testing Abnromnal fo"
type input "When you get the results back From Testing Abnromnal for"
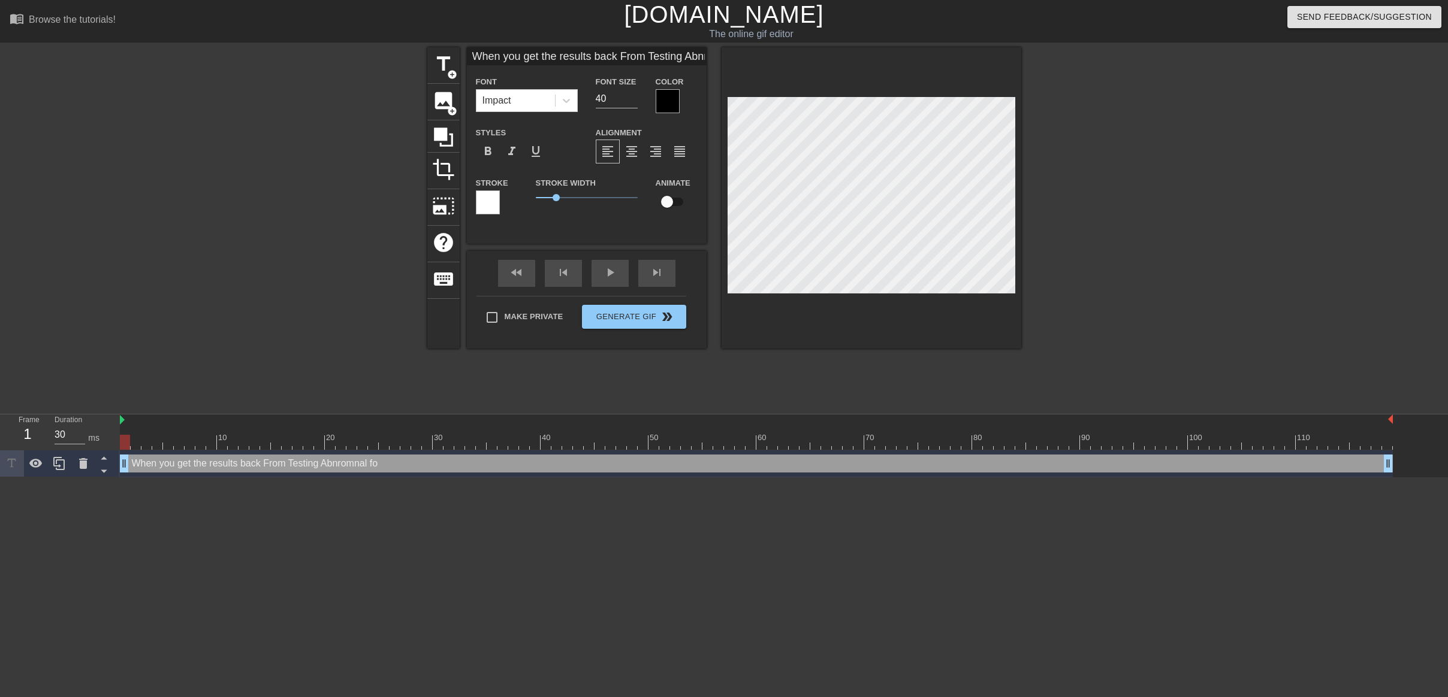
type textarea "When you get the results back From Testing Abnromnal for"
type input "When you get the results back From Testing Abnromnal for"
type textarea "When you get the results back From Testing Abnromnal for"
type input "When you get the results back From Testing Abnromnal for a"
type textarea "When you get the results back From Testing Abnromnal for a"
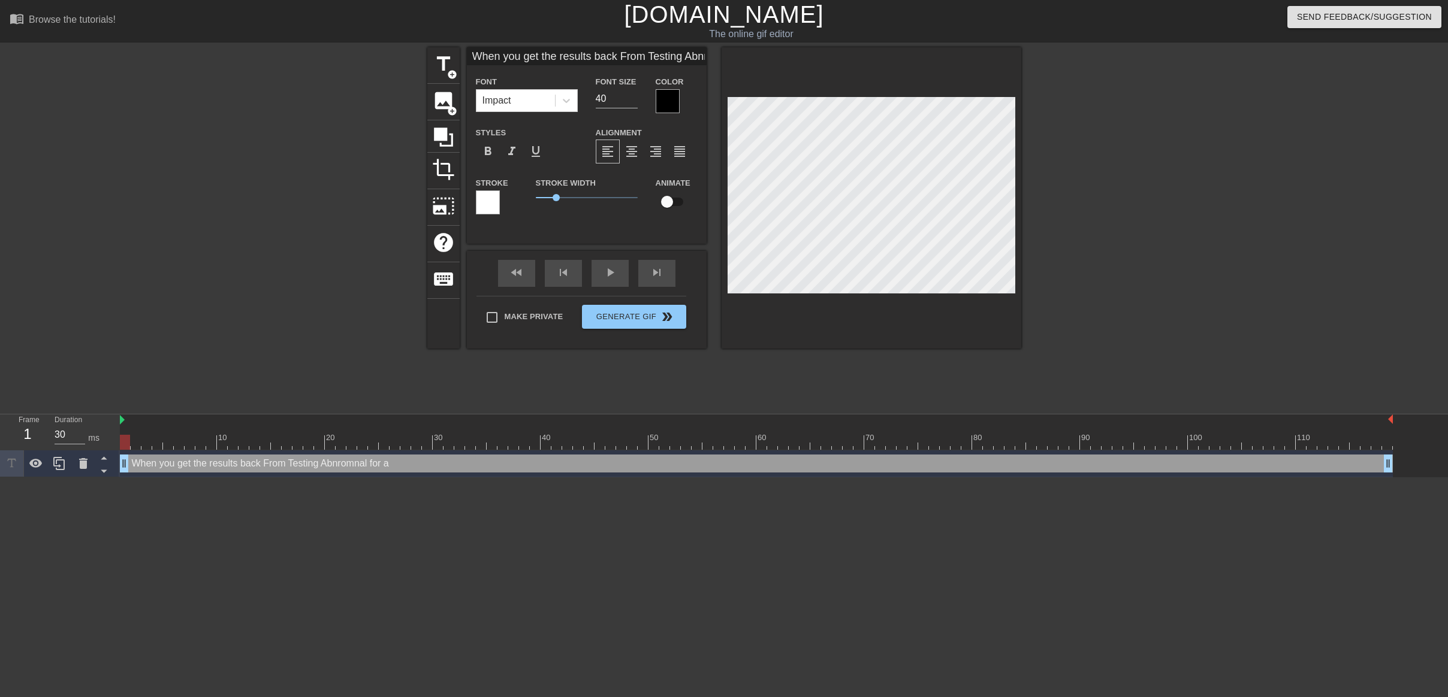
type input "When you get the results back From Testing Abnromnal for a"
type textarea "When you get the results back From Testing Abnromnal for a"
type input "When you get the results back From Testing Abnromnal for a W"
type textarea "When you get the results back From Testing Abnromnal for a W"
type input "When you get the results back From Testing Abnromnal for a We"
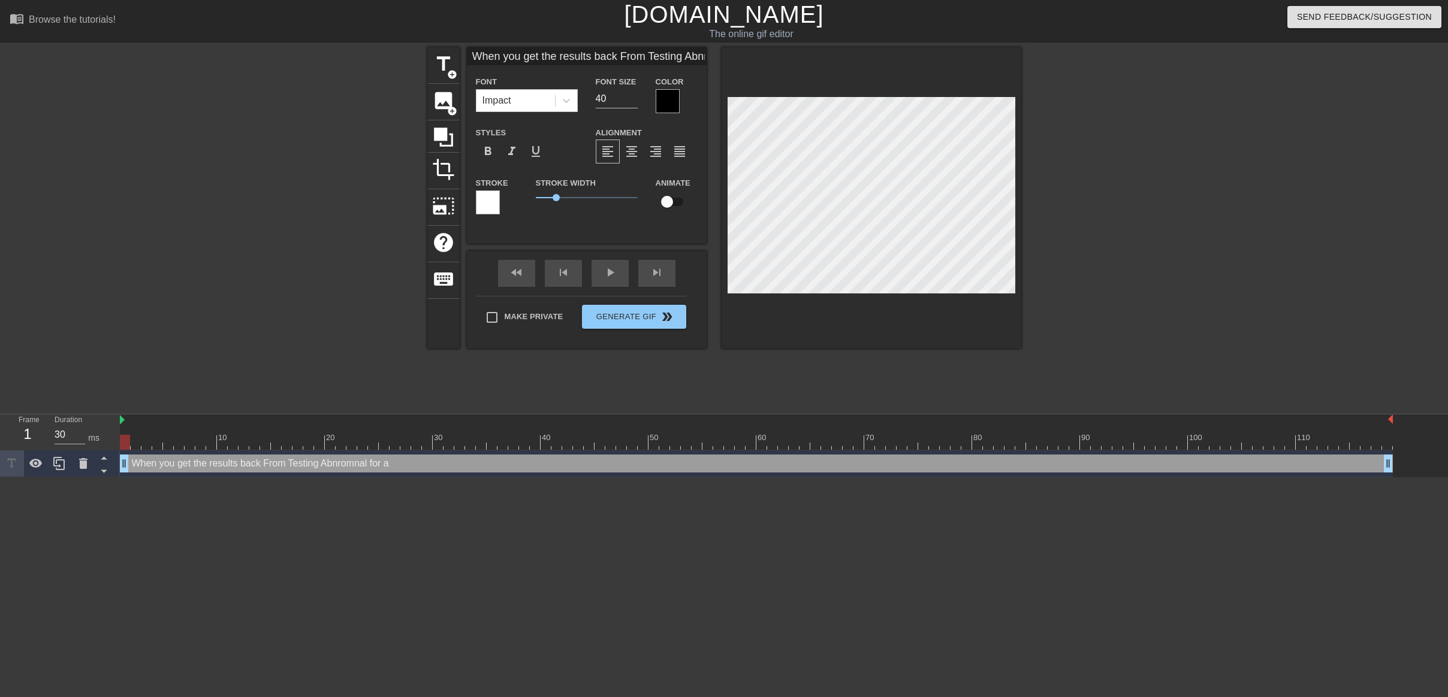
type textarea "When you get the results back From Testing Abnromnal for a We"
type input "When you get the results back From Testing Abnromnal for a Wee"
type textarea "When you get the results back From Testing Abnromnal for a Week"
type input "When you get the results back From Testing Abnromnal for a Week."
type textarea "When you get the results back From Testing Abnromnal for a Week."
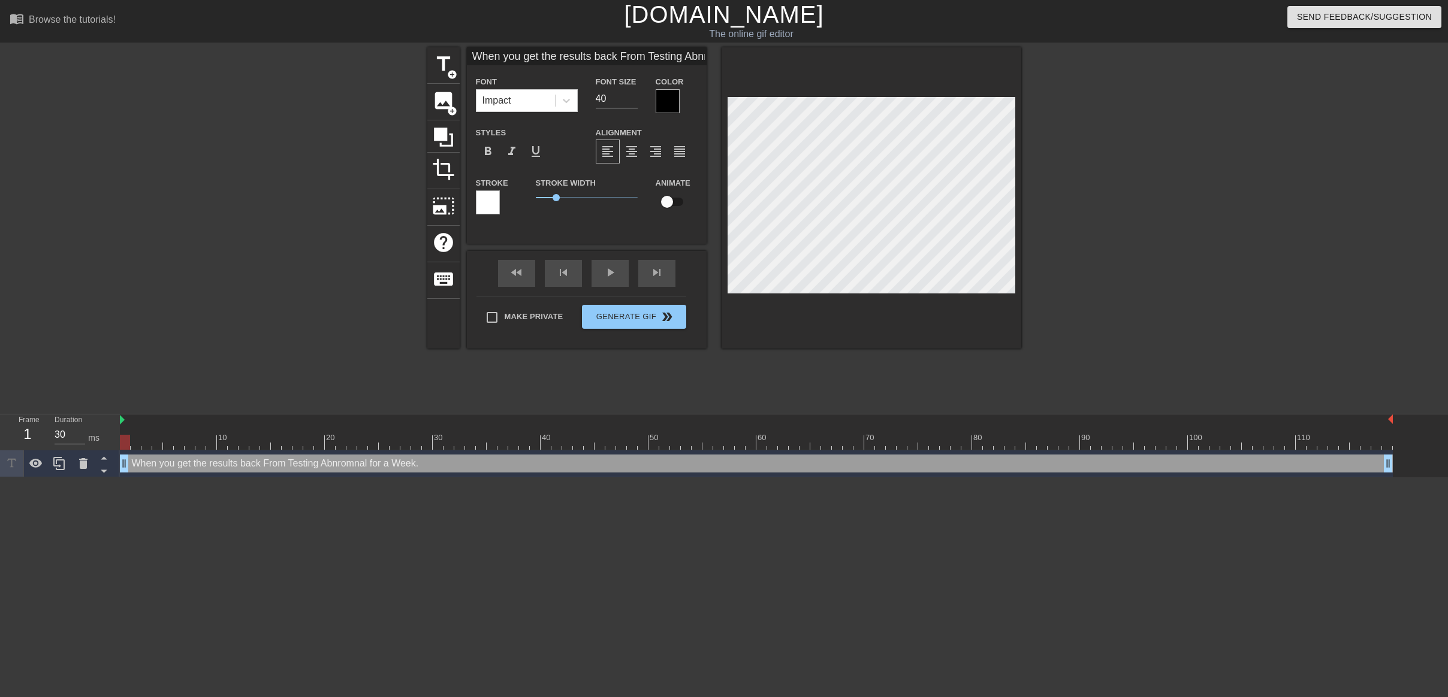
type input "When you get the results back From Testing Abnromnal for a Week.."
type textarea "When you get the results back From Testing Abnromnal for a Week.."
type input "When you get the results back From Testing Abnromnal for a Week..."
type textarea "When you get the results back From Testing Abnromnal for a Week..."
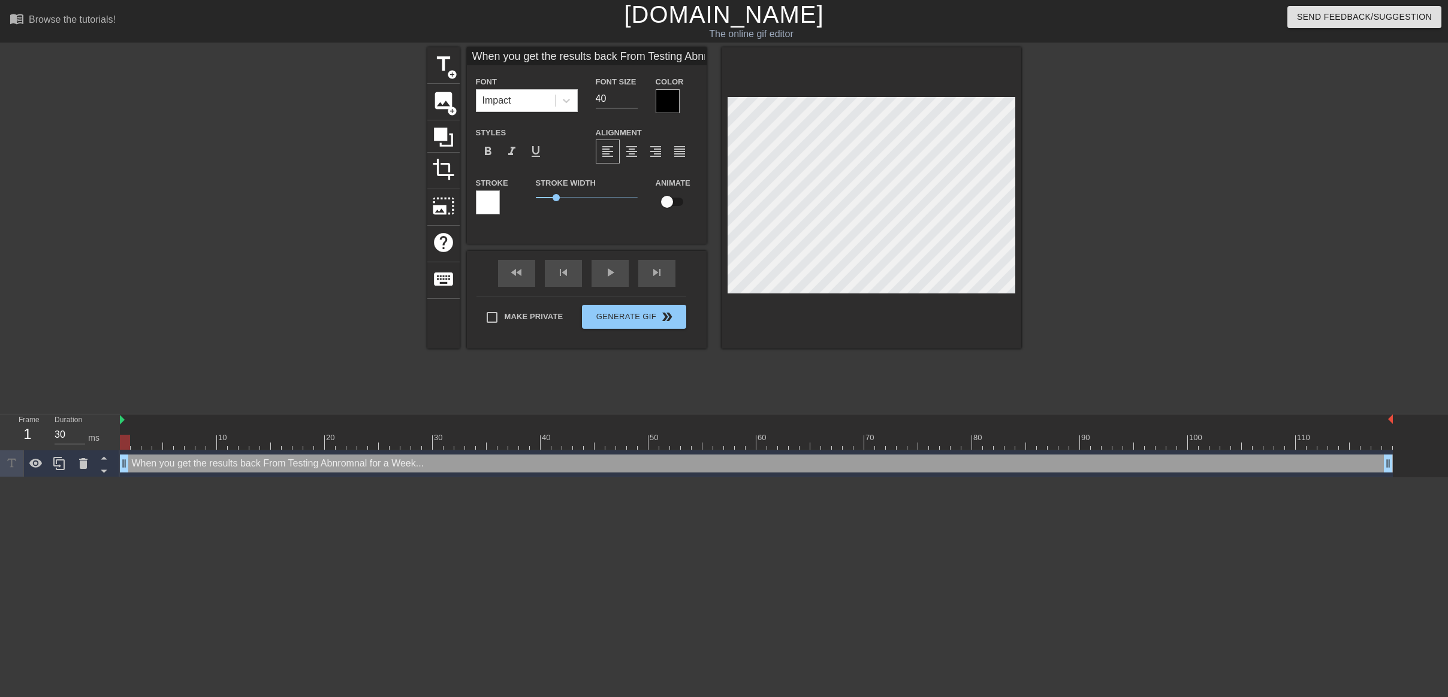
scroll to position [1, 8]
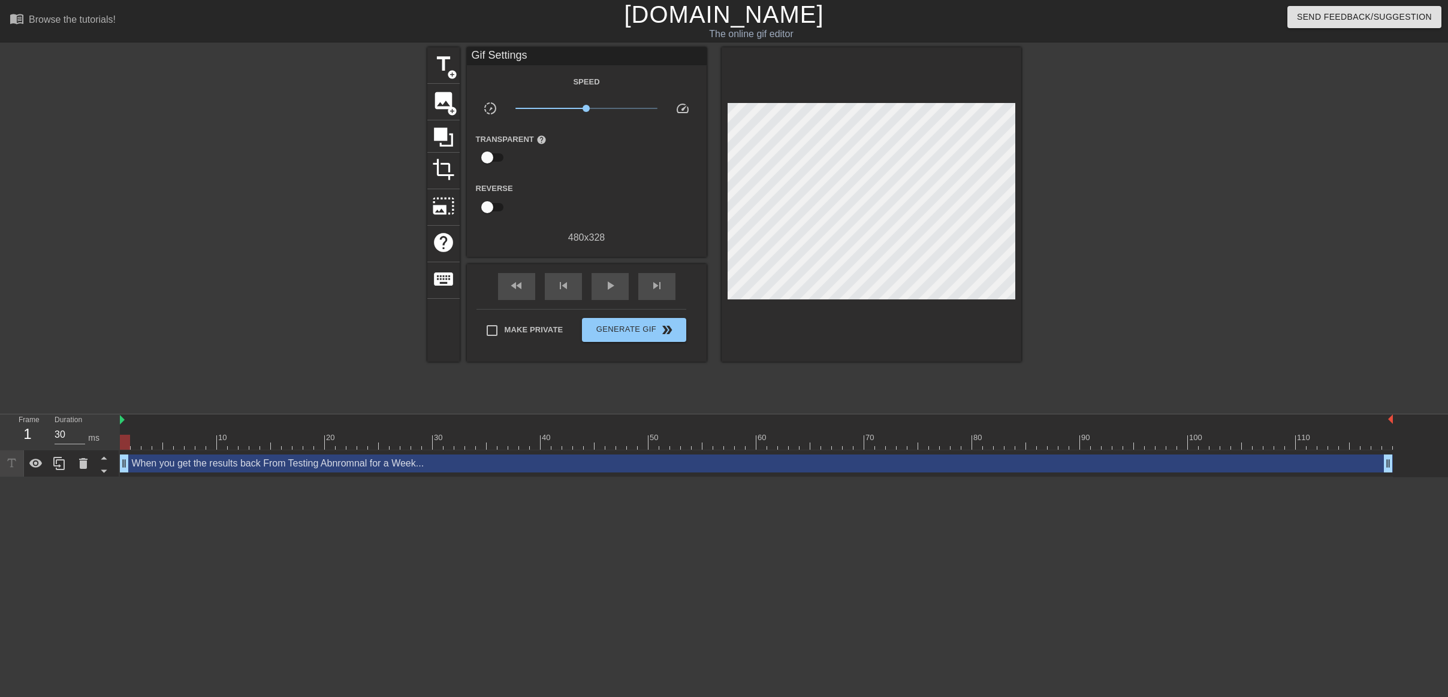
click at [714, 93] on div "title add_circle image add_circle crop photo_size_select_large help keyboard Gi…" at bounding box center [724, 204] width 594 height 315
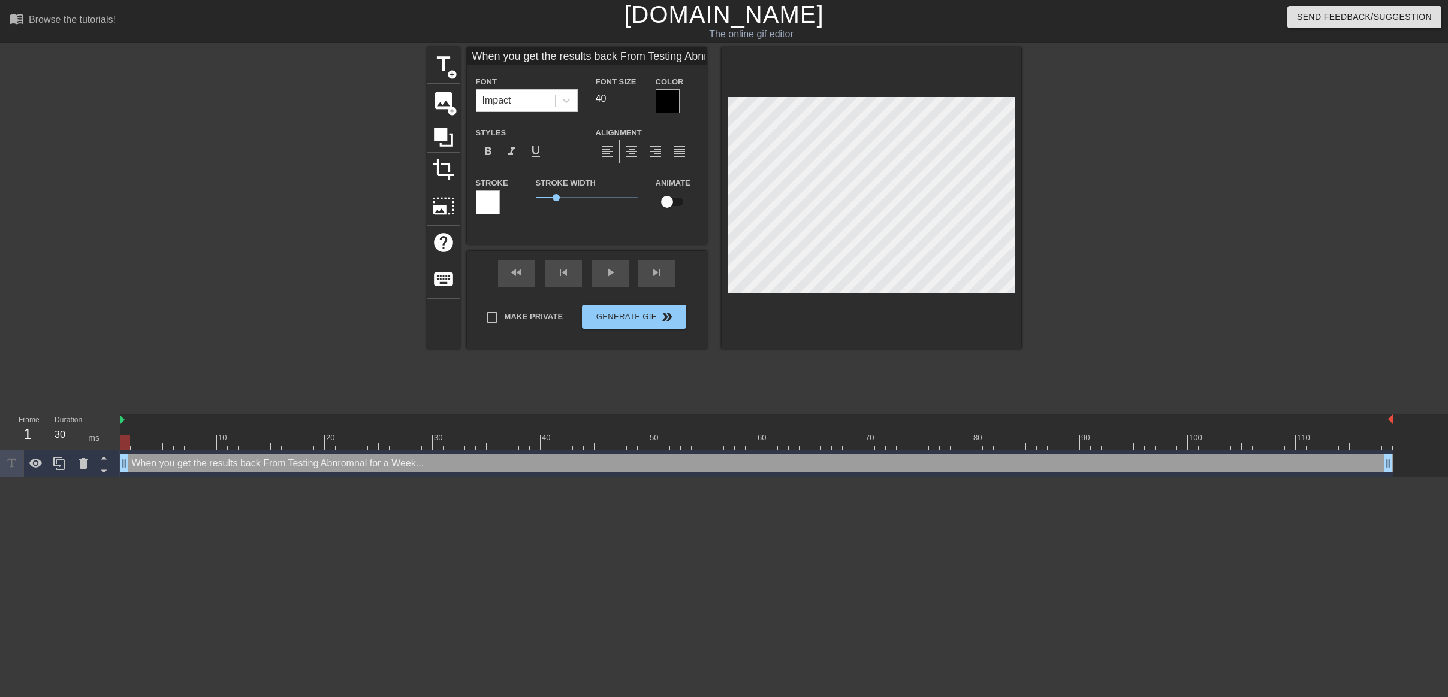
scroll to position [1, 7]
click at [666, 101] on div at bounding box center [668, 101] width 24 height 24
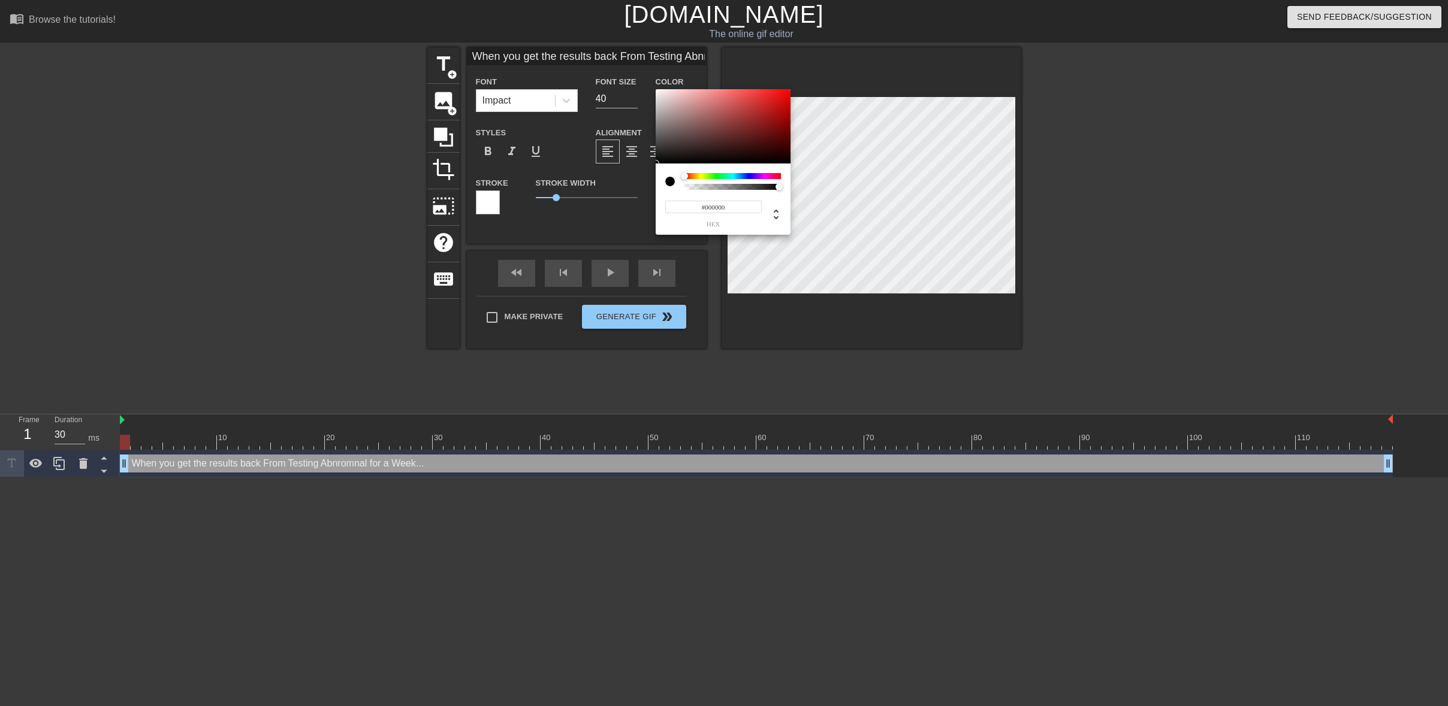
type input "When you get the results back From Testing Abnromnal for a Week..."
type input "#F3E7E7"
click at [662, 93] on div at bounding box center [723, 126] width 135 height 74
type input "When you get the results back From Testing Abnromnal for a Week..."
type input "#F5EEEE"
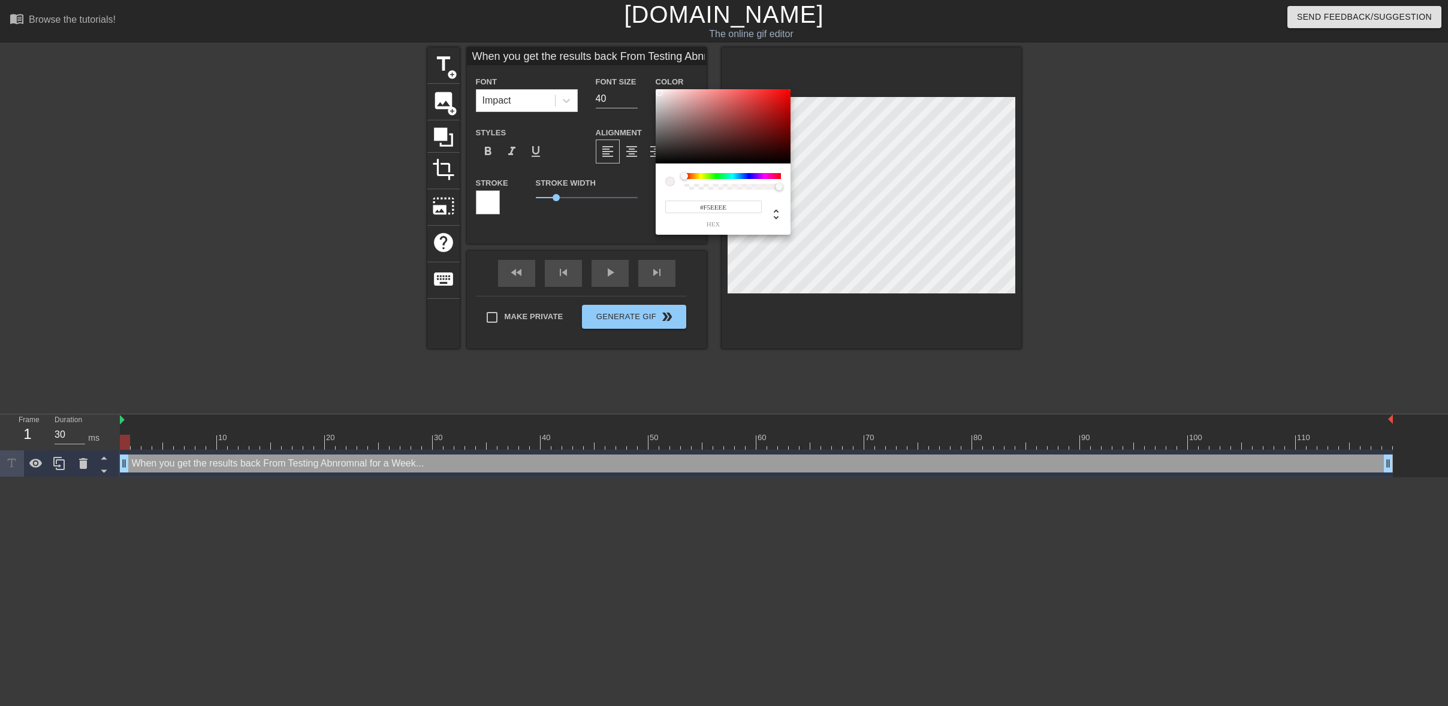
click at [659, 92] on div at bounding box center [659, 92] width 7 height 7
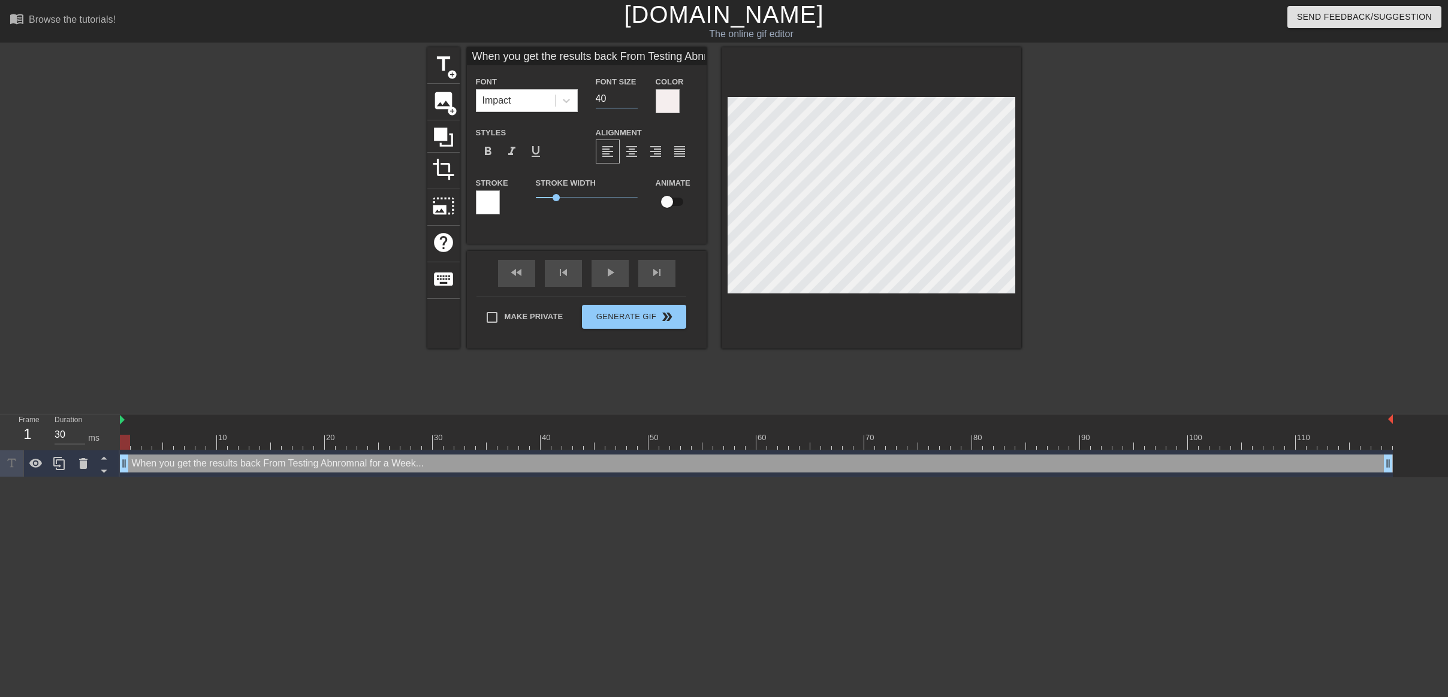
click at [619, 102] on input "40" at bounding box center [617, 98] width 42 height 19
type input "When you get the results back From Testing Abnromnal for a Week..."
type input "39"
click at [636, 102] on input "39" at bounding box center [617, 98] width 42 height 19
type input "When you get the results back From Testing Abnromnal for a Week..."
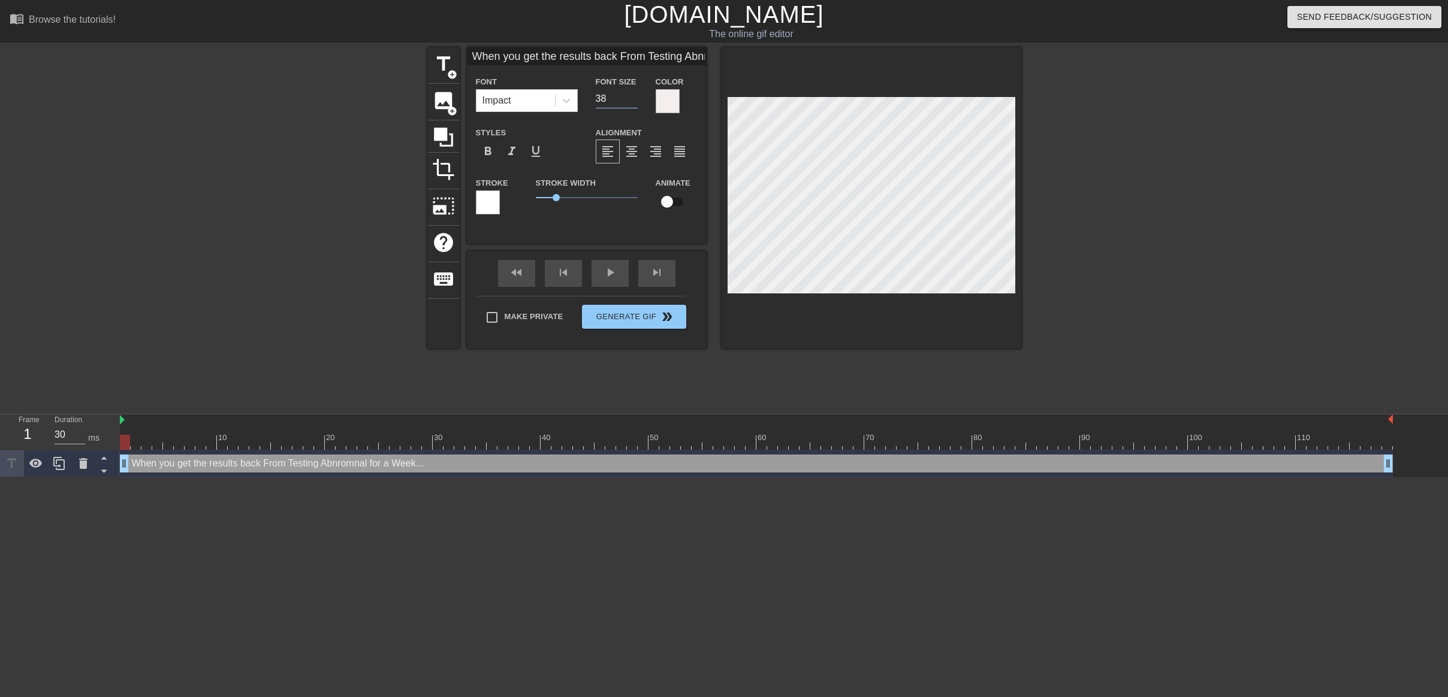
type input "38"
click at [636, 102] on input "38" at bounding box center [617, 98] width 42 height 19
type input "When you get the results back From Testing Abnromnal for a Week..."
type input "37"
click at [636, 102] on input "37" at bounding box center [617, 98] width 42 height 19
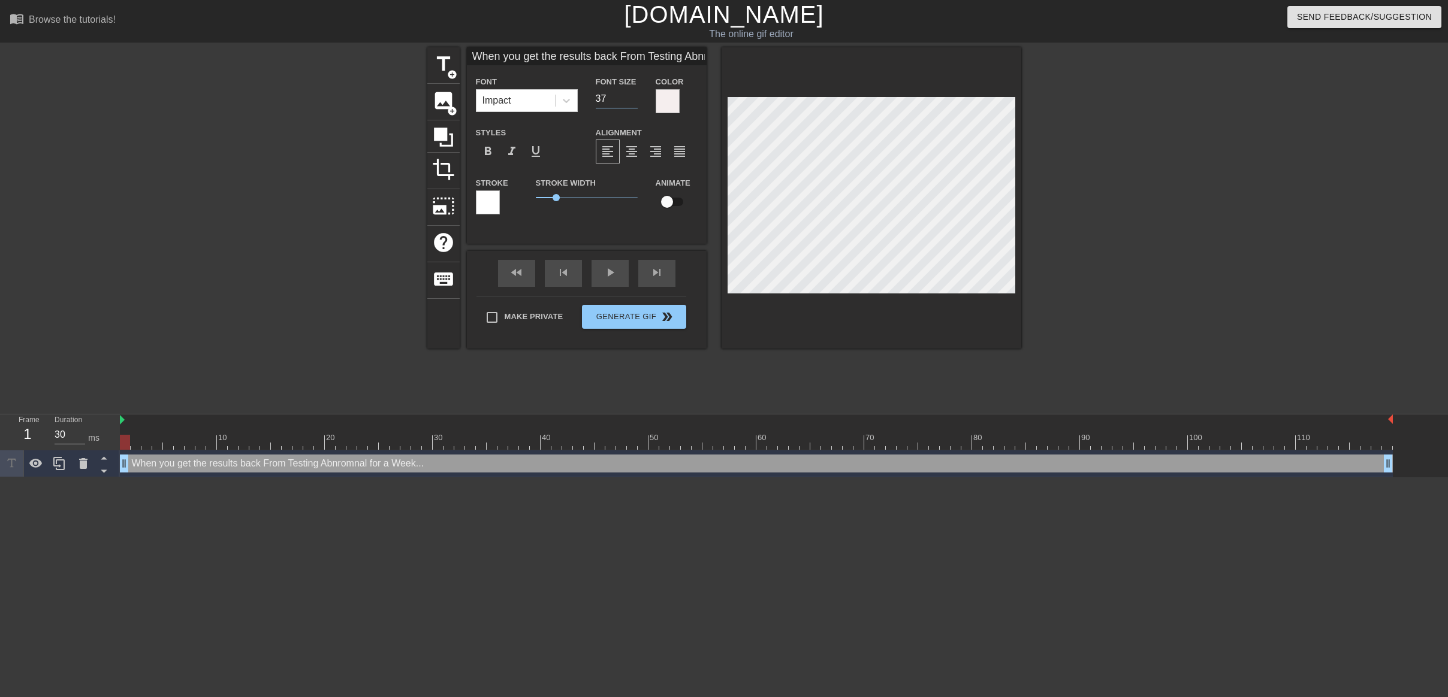
type input "When you get the results back From Testing Abnromnal for a Week..."
type input "36"
click at [636, 102] on input "36" at bounding box center [617, 98] width 42 height 19
type input "When you get the results back From Testing Abnromnal for a Week..."
type input "35"
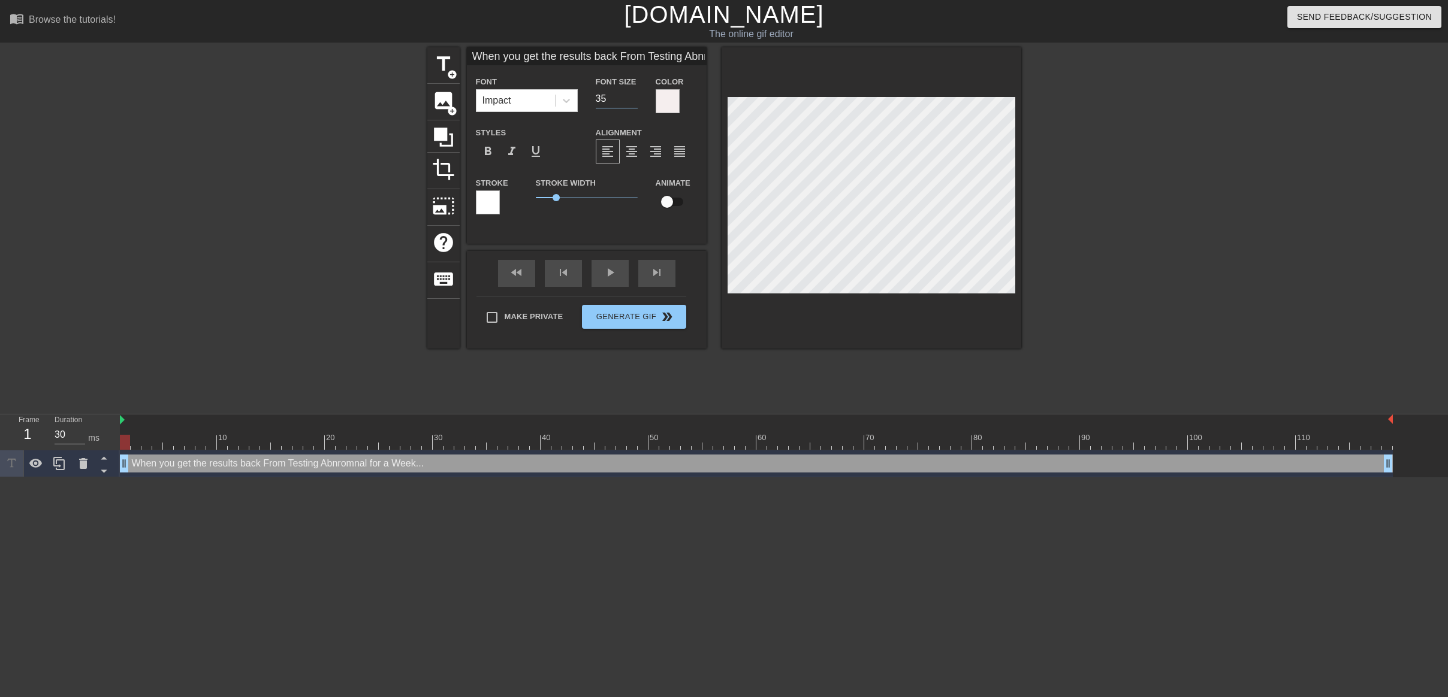
click at [636, 102] on input "35" at bounding box center [617, 98] width 42 height 19
type input "When you get the results back From Testing Abnromnal for a Week..."
type input "34"
click at [636, 102] on input "34" at bounding box center [617, 98] width 42 height 19
type input "When you get the results back From Testing Abnromnal for a Week..."
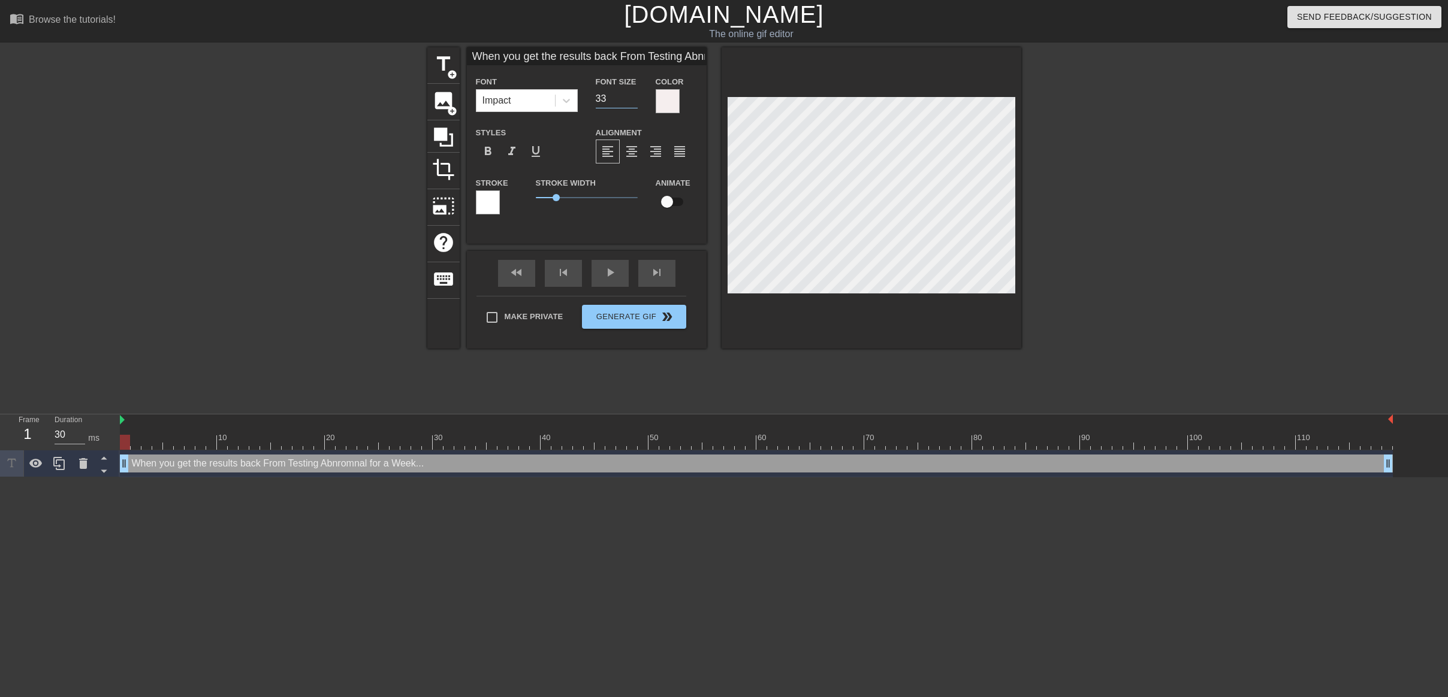
type input "33"
click at [636, 102] on input "33" at bounding box center [617, 98] width 42 height 19
type input "When you get the results back From Testing Abnromnal for a Week..."
type input "32"
click at [636, 102] on input "32" at bounding box center [617, 98] width 42 height 19
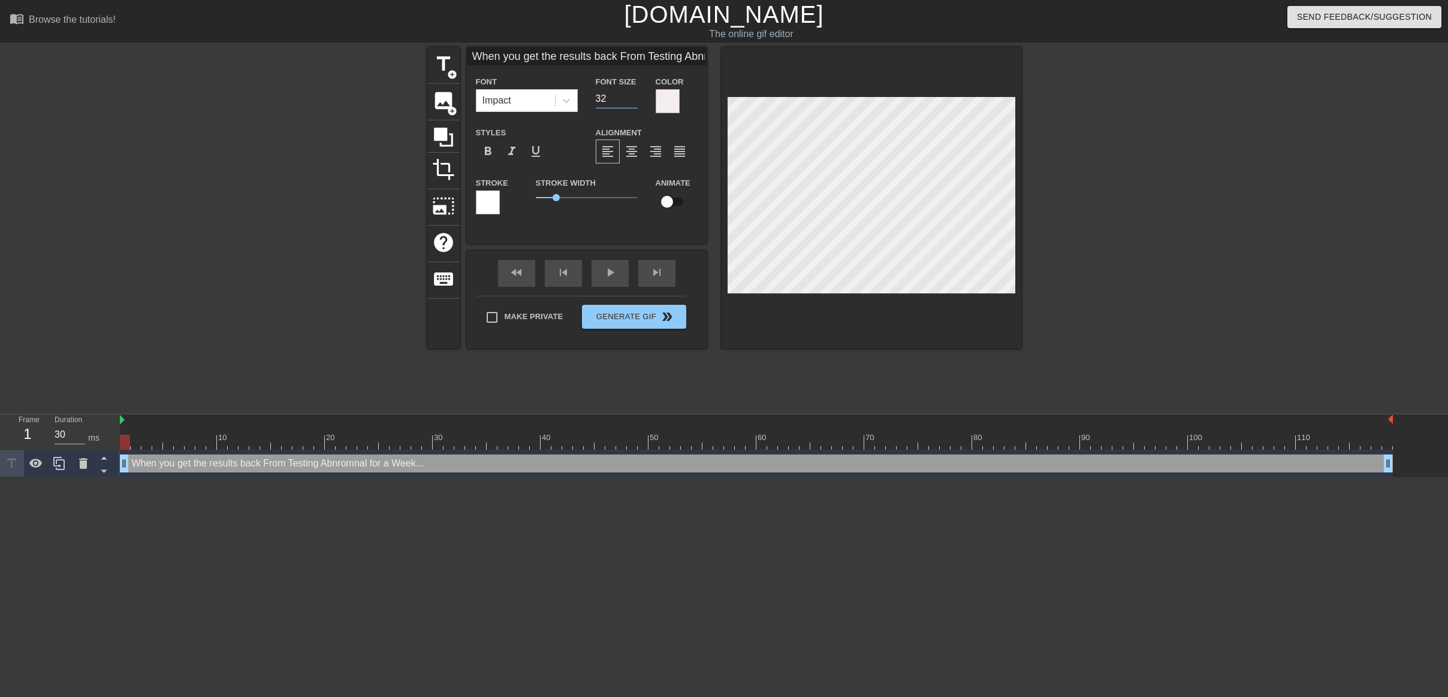
type input "When you get the results back From Testing Abnromnal for a Week..."
type input "31"
click at [636, 102] on input "31" at bounding box center [617, 98] width 42 height 19
click at [523, 107] on div "Impact" at bounding box center [515, 101] width 78 height 22
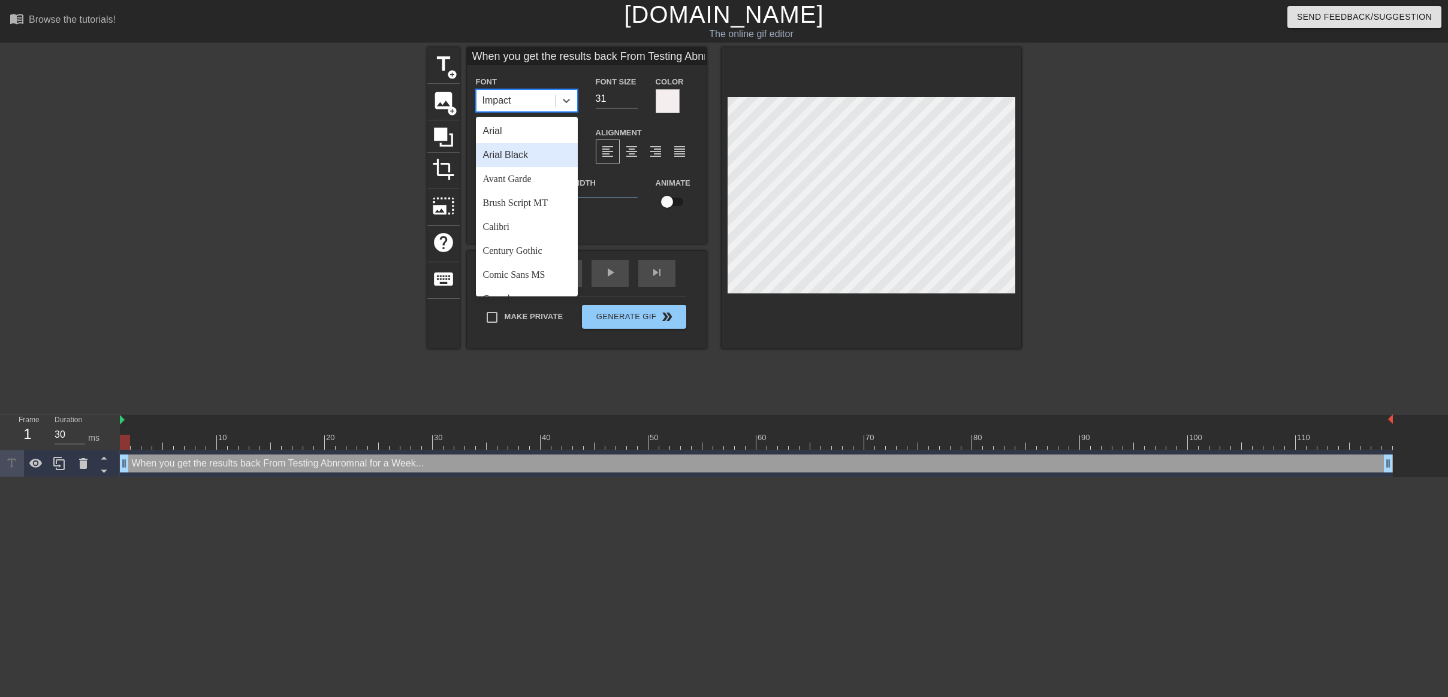
click at [519, 155] on div "Arial Black" at bounding box center [527, 155] width 102 height 24
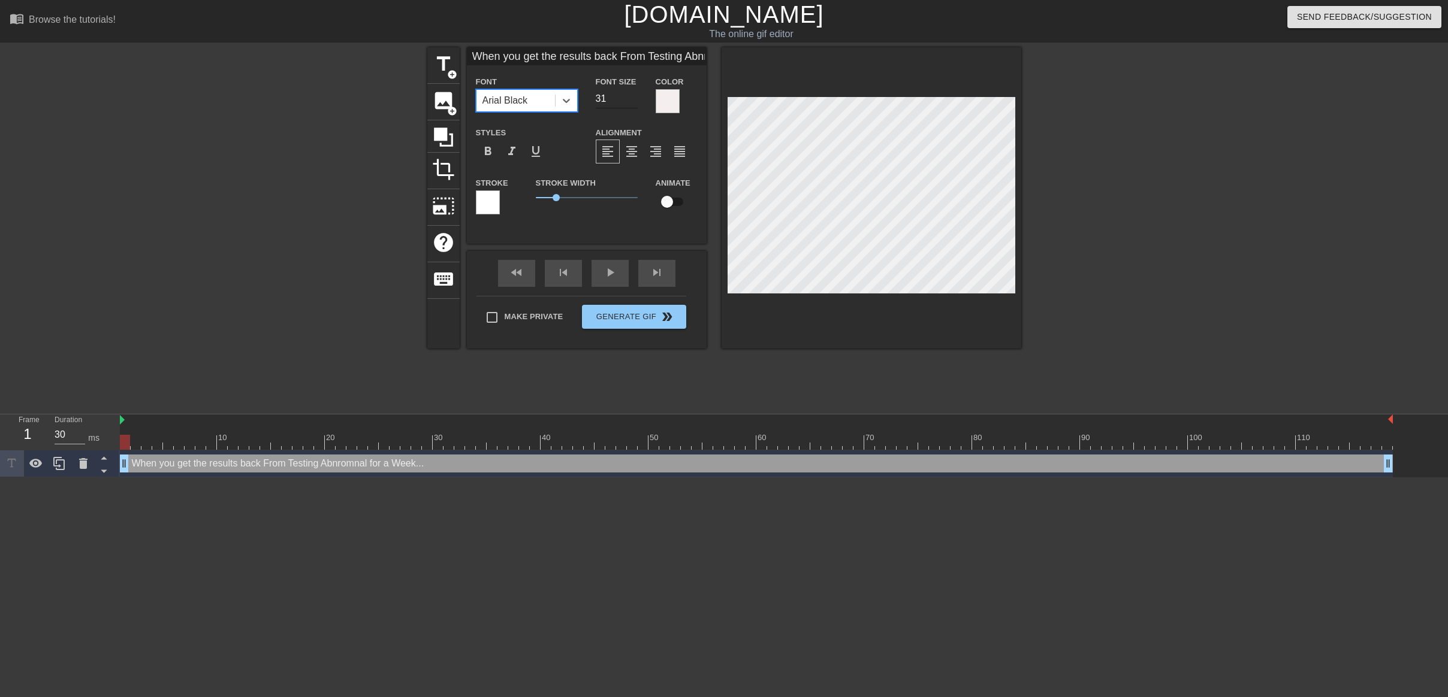
type input "When you get the results back From Testing Abnromnal for a Week..."
type input "30"
click at [630, 101] on input "30" at bounding box center [617, 98] width 42 height 19
type input "When you get the results back From Testing Abnromnal for a Week..."
type input "29"
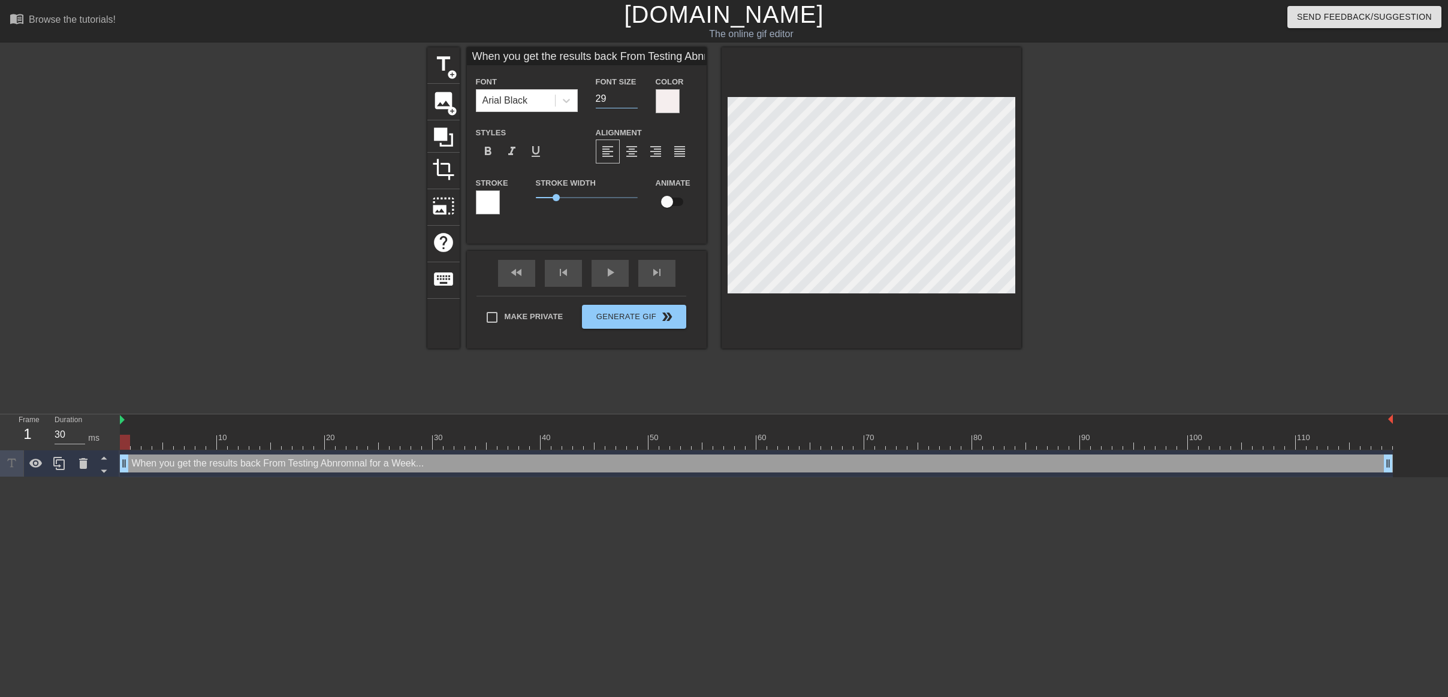
click at [630, 101] on input "29" at bounding box center [617, 98] width 42 height 19
type input "When you get the results back From Testing Abnromnal for a Week..."
type input "28"
click at [630, 101] on input "28" at bounding box center [617, 98] width 42 height 19
type input "When you get the results back From Testing Abnromnal for a Week..."
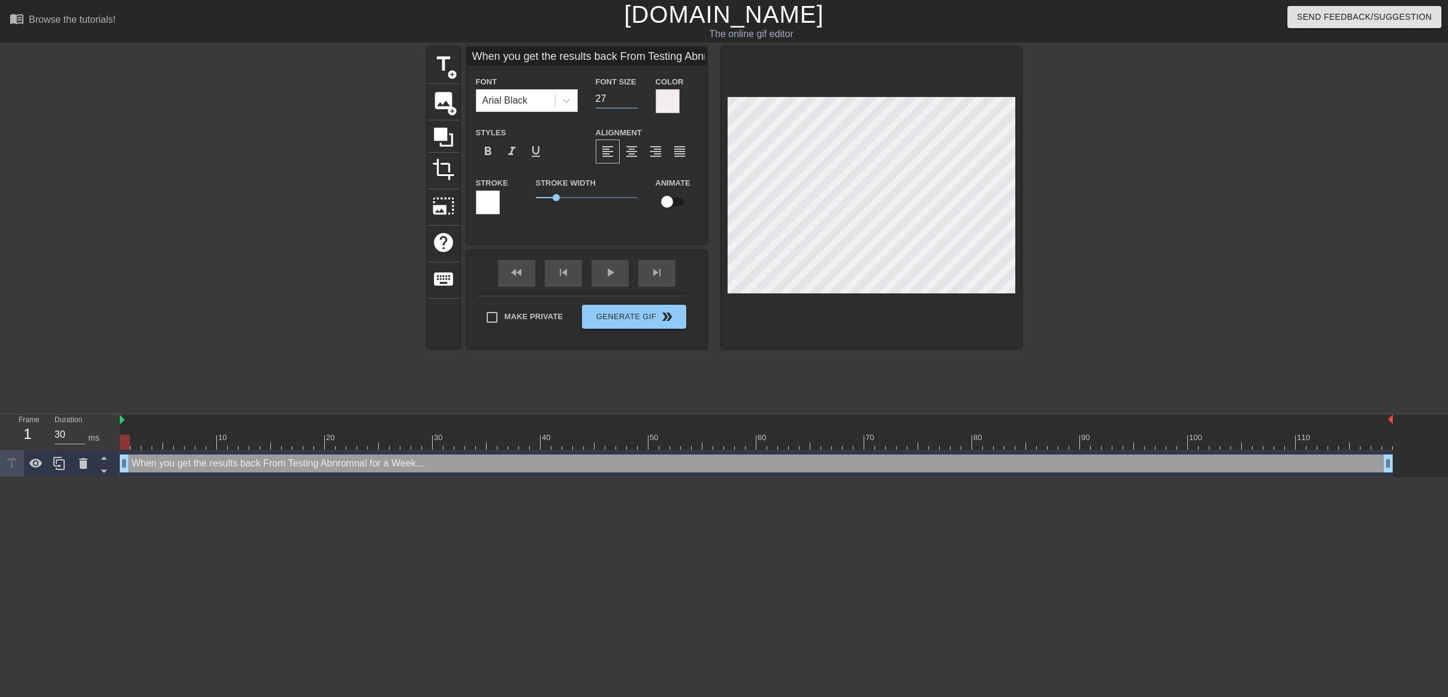
type input "27"
click at [630, 101] on input "27" at bounding box center [617, 98] width 42 height 19
type input "When you get the results back From Testing Abnromnal for a Week..."
type input "26"
click at [630, 101] on input "26" at bounding box center [617, 98] width 42 height 19
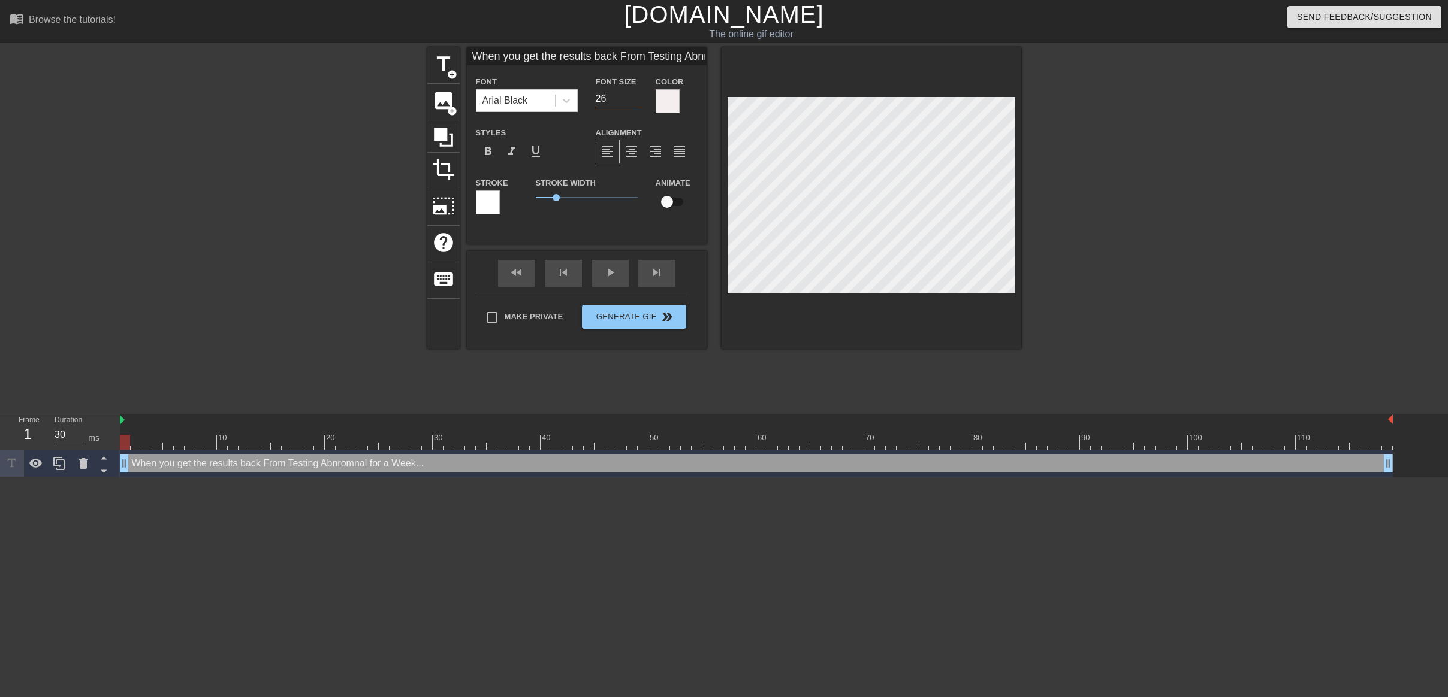
type input "When you get the results back From Testing Abnromnal for a Week..."
type input "25"
click at [630, 101] on input "25" at bounding box center [617, 98] width 42 height 19
type input "When you get the results back From Testing Abnromnal for a Week..."
type input "24"
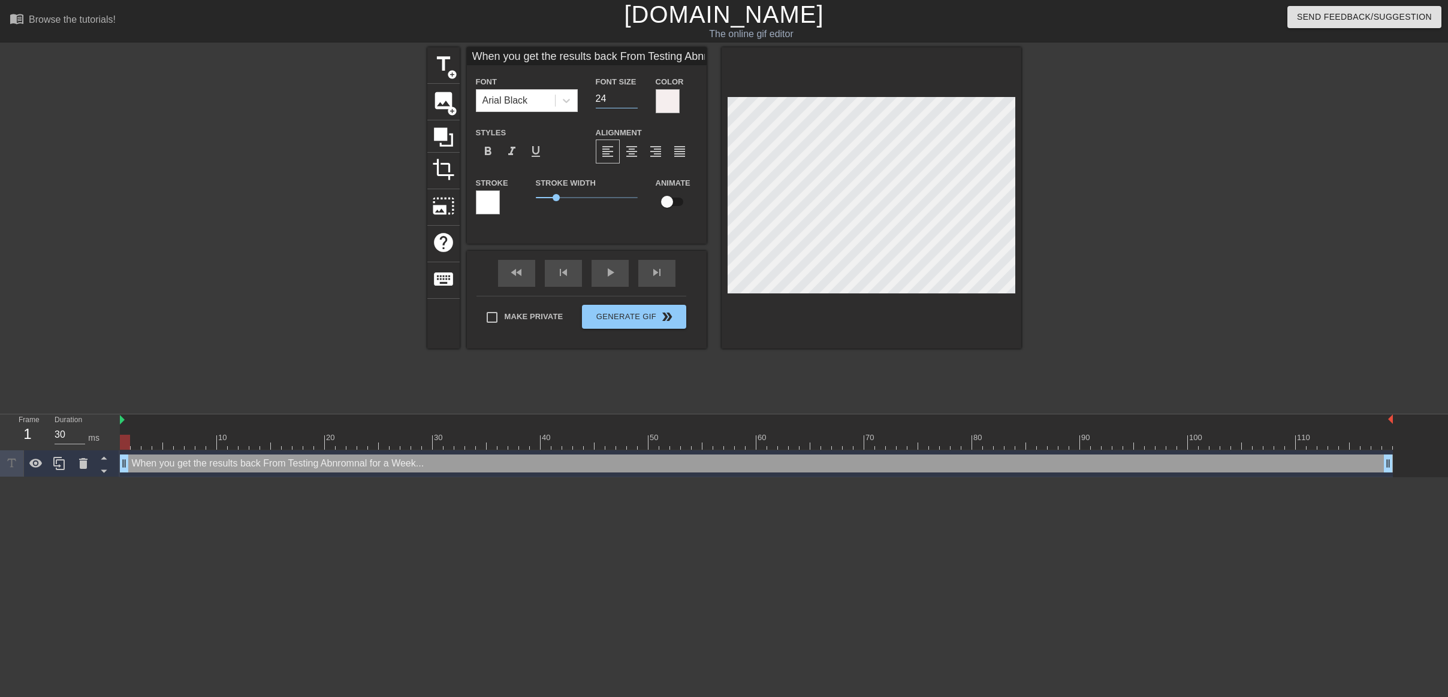
click at [630, 101] on input "24" at bounding box center [617, 98] width 42 height 19
type input "When you get the results back From Testing Abnromnal for a Week..."
type input "23"
click at [630, 101] on input "23" at bounding box center [617, 98] width 42 height 19
type input "When you get the results back From Testing Abnromnal for a Week..."
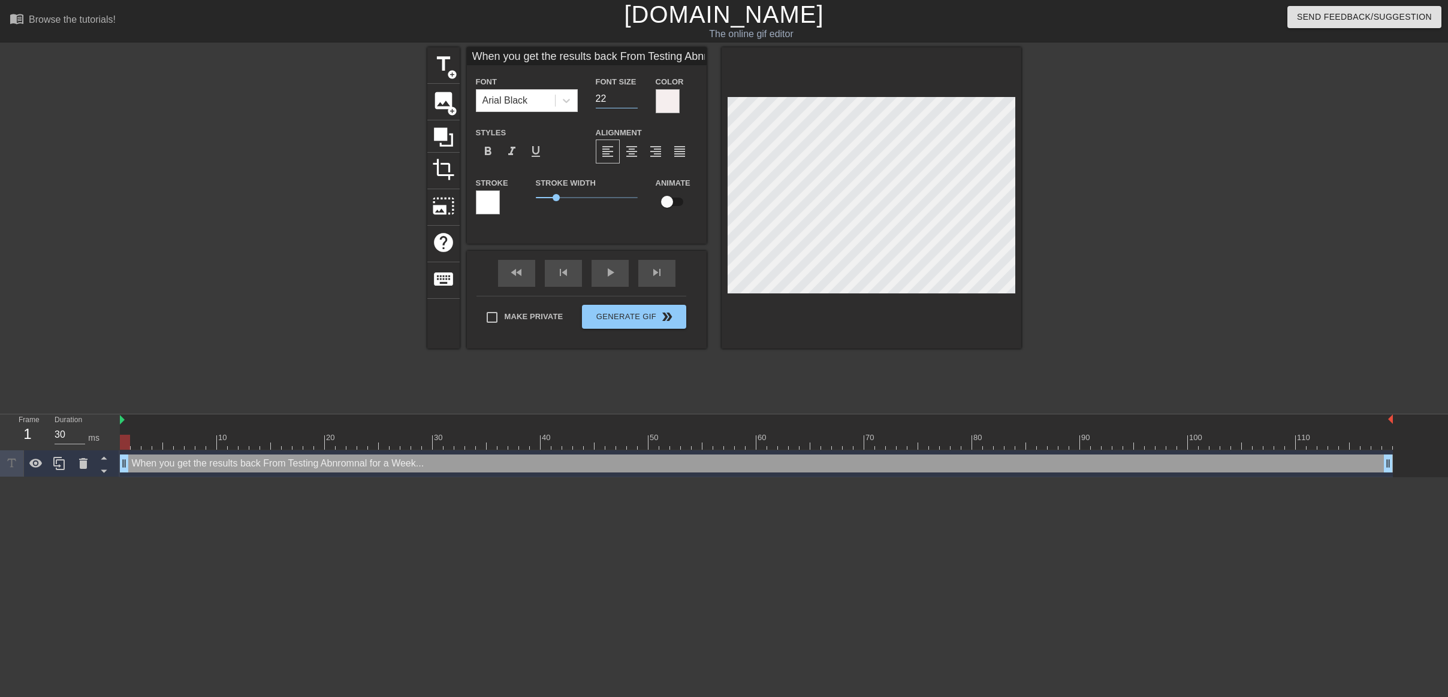
type input "22"
click at [630, 101] on input "22" at bounding box center [617, 98] width 42 height 19
click at [447, 106] on span "add_circle" at bounding box center [452, 111] width 10 height 10
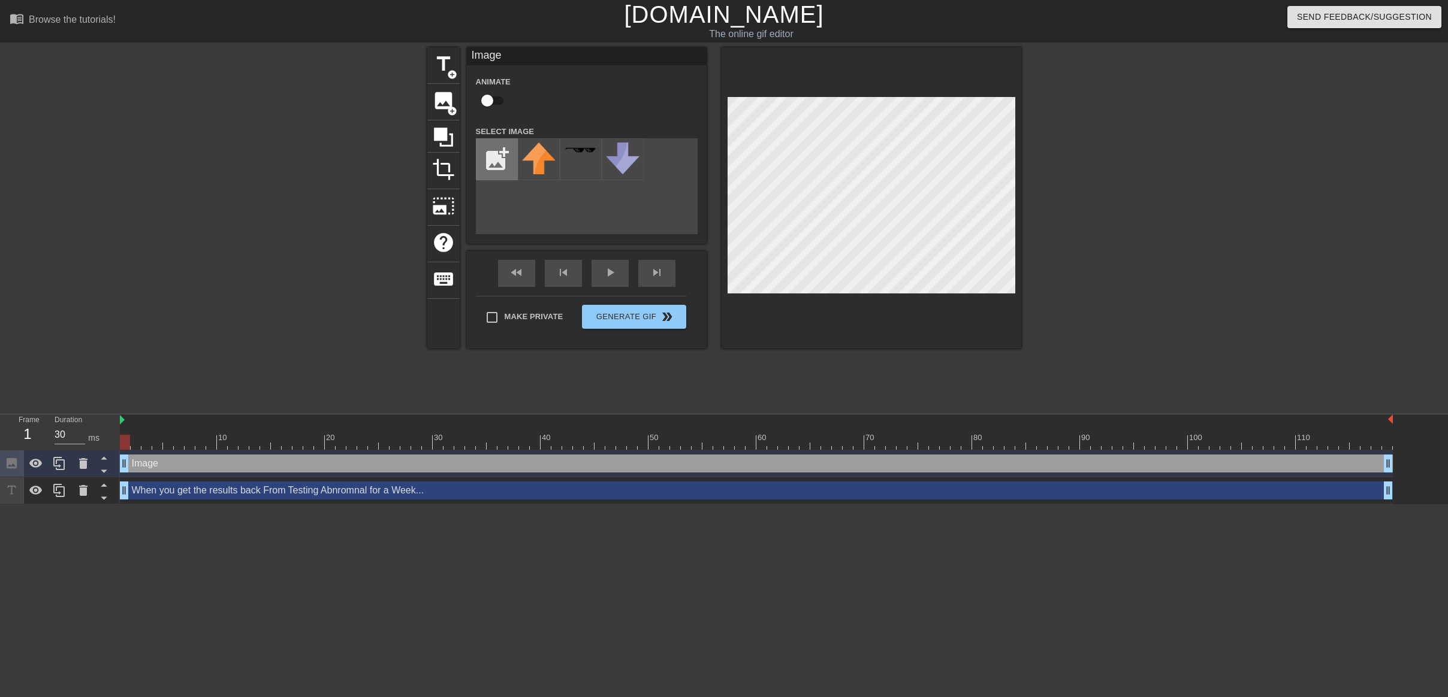
click at [503, 159] on input "file" at bounding box center [496, 159] width 41 height 41
type input "C:\fakepath\2025-09-10_15-18-36.jpg"
click at [545, 171] on img at bounding box center [539, 159] width 34 height 33
click at [1115, 210] on div at bounding box center [1125, 227] width 180 height 360
click at [1092, 209] on div at bounding box center [1125, 227] width 180 height 360
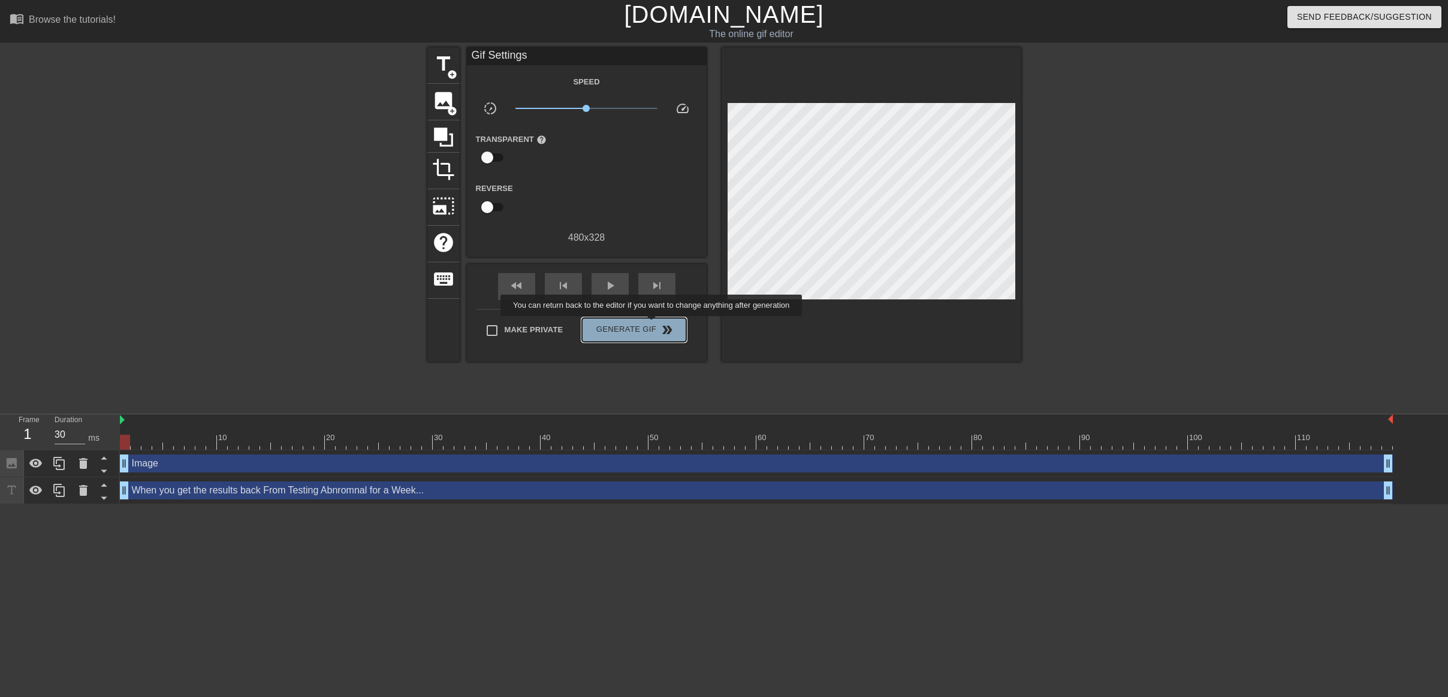
click at [659, 325] on span "Generate Gif double_arrow" at bounding box center [634, 330] width 94 height 14
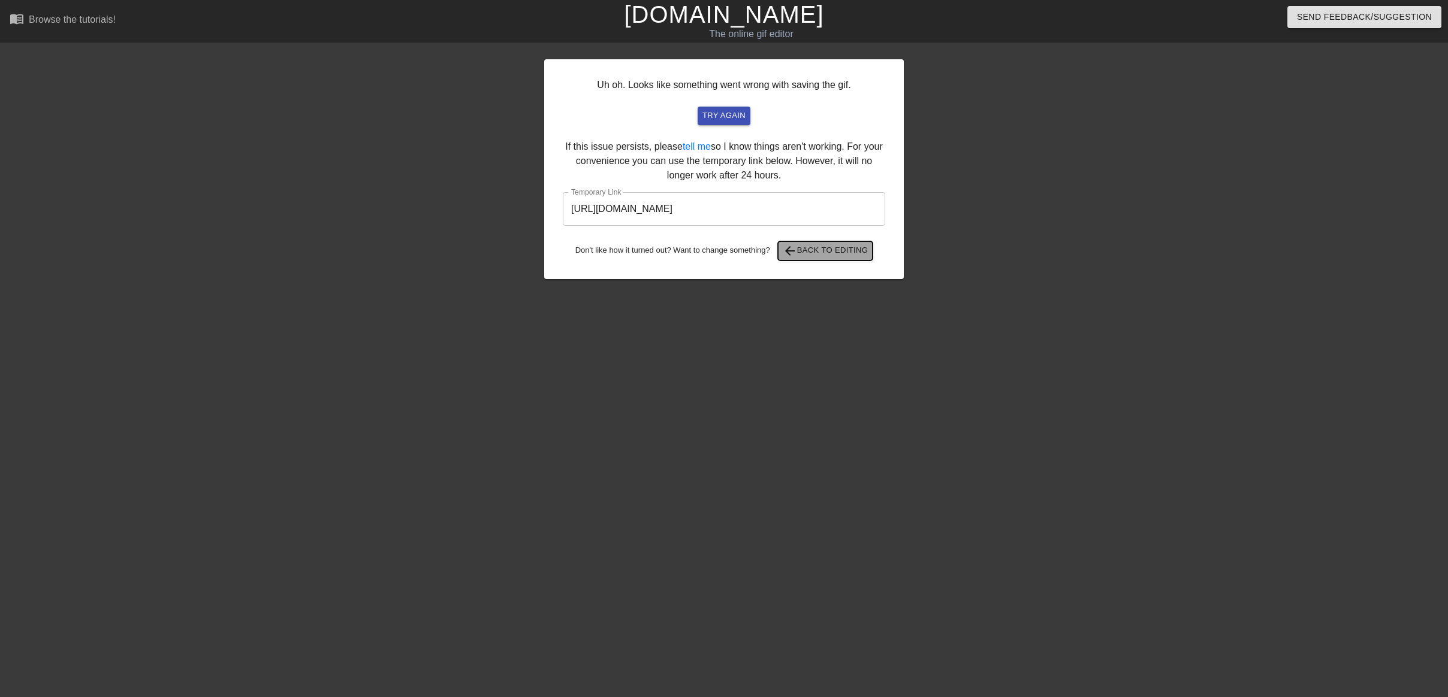
click at [836, 252] on span "arrow_back Back to Editing" at bounding box center [826, 251] width 86 height 14
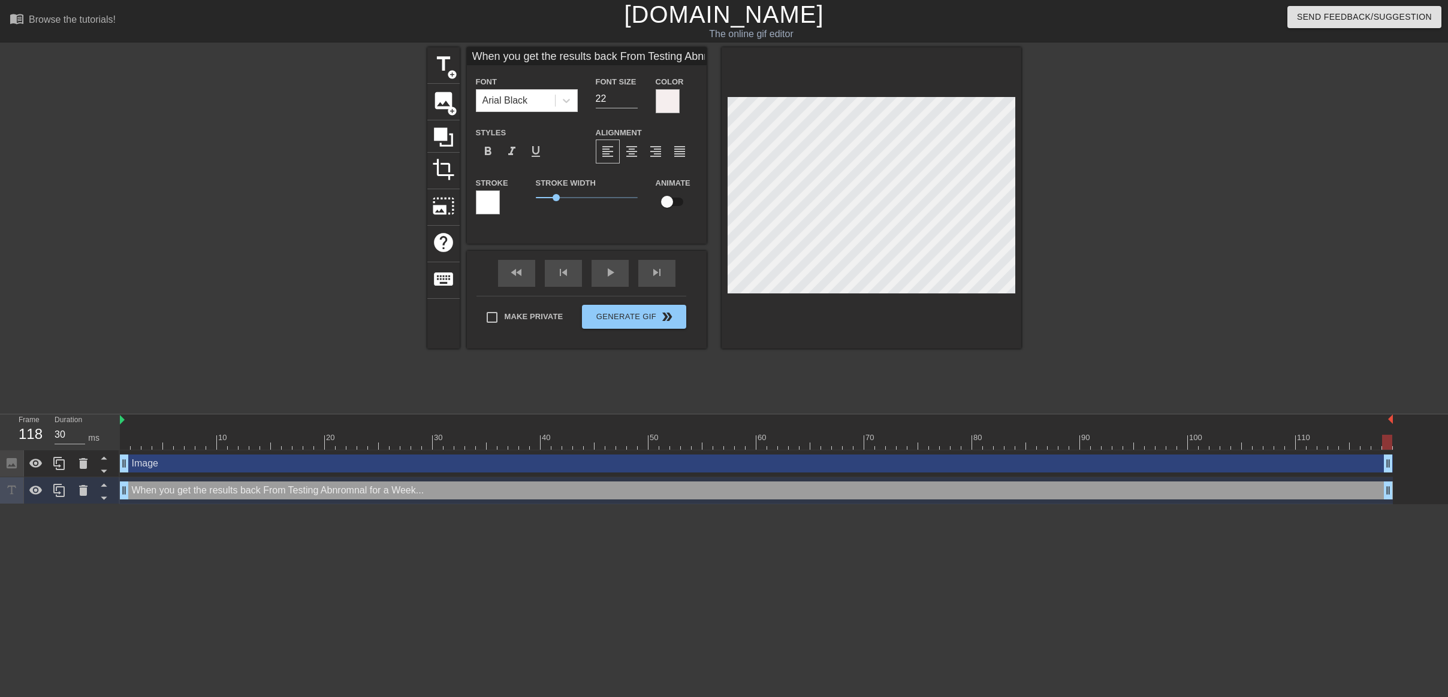
scroll to position [2, 6]
type input "When you get the results back From Testing Abnomnal for a Week..."
type textarea "When you get the results back From Testing Abnomnal for a Week..."
type input "When you get the results back From Testing Abnormnal for a Week..."
type textarea "When you get the results back From Testing Abnormnal for a Week..."
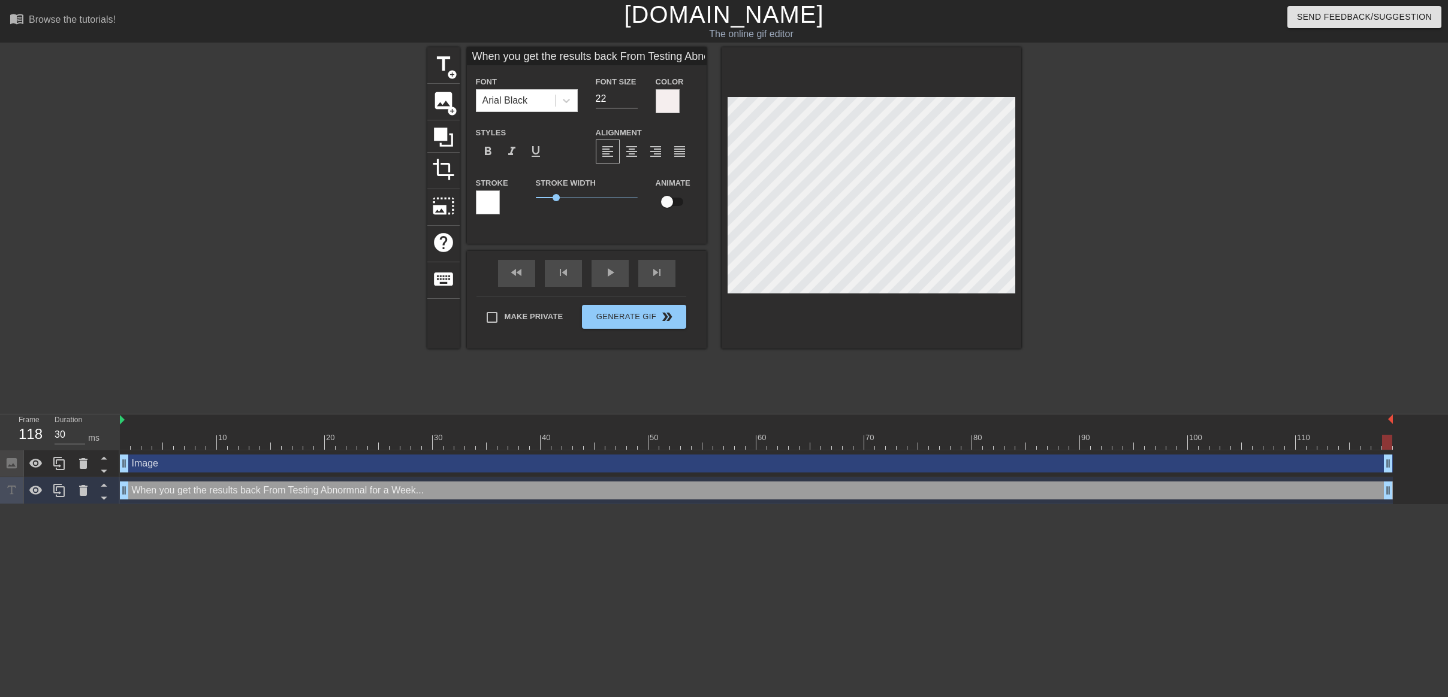
scroll to position [2, 7]
type input "When you get the results back From Testing Abnormal for a Week..."
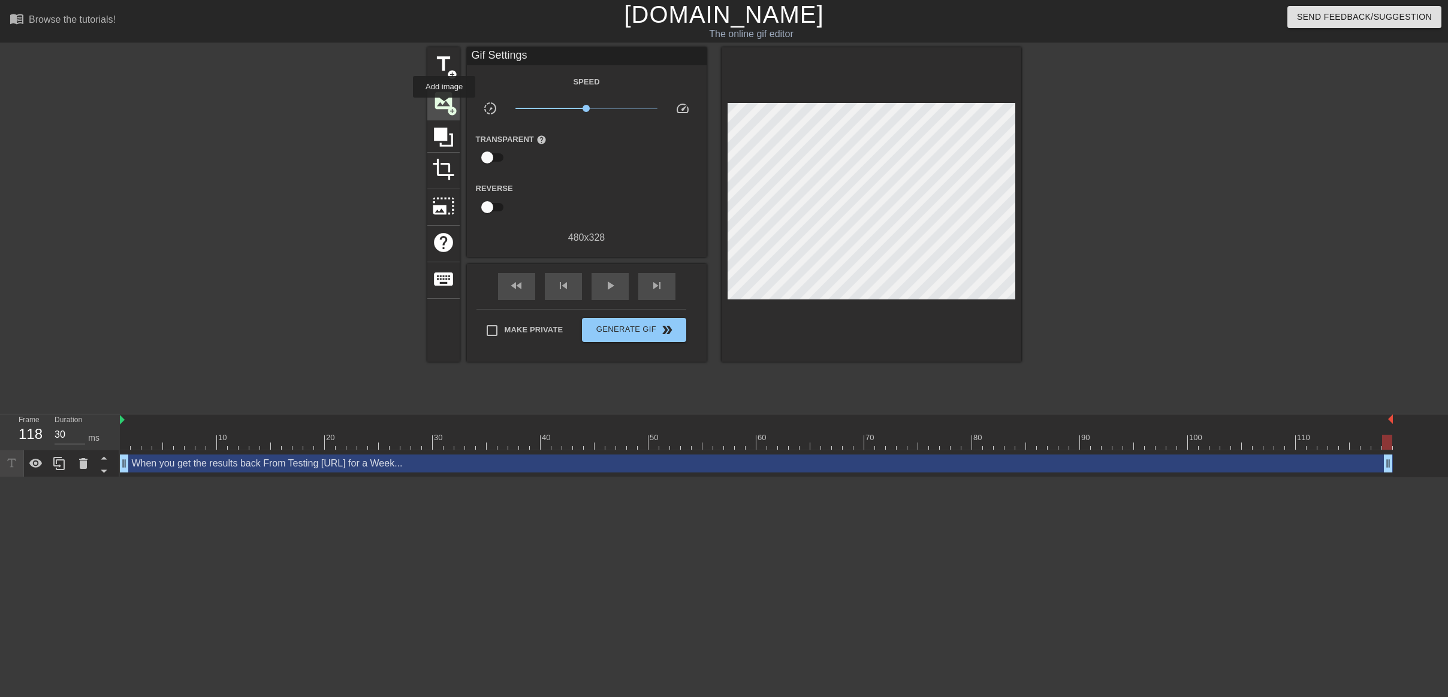
click at [445, 106] on span "image" at bounding box center [443, 100] width 23 height 23
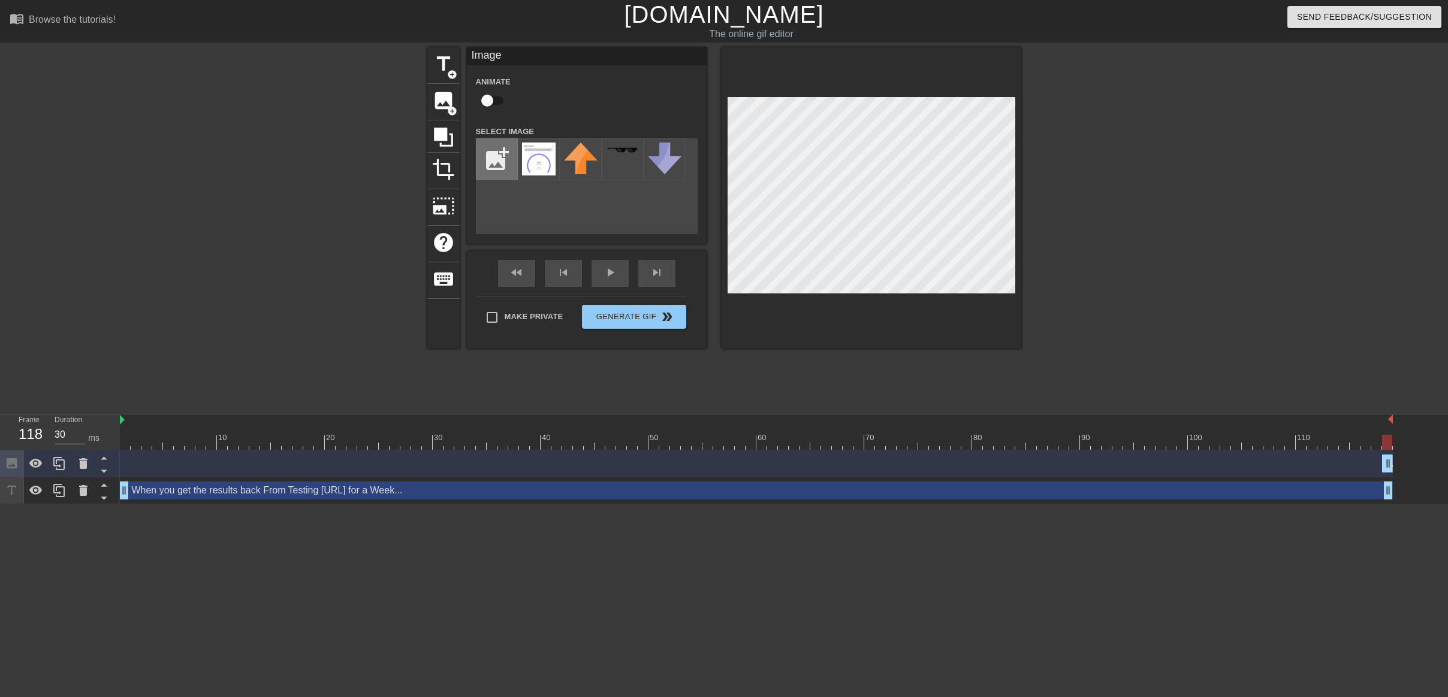
click at [485, 155] on input "file" at bounding box center [496, 159] width 41 height 41
click at [535, 164] on img at bounding box center [539, 158] width 34 height 31
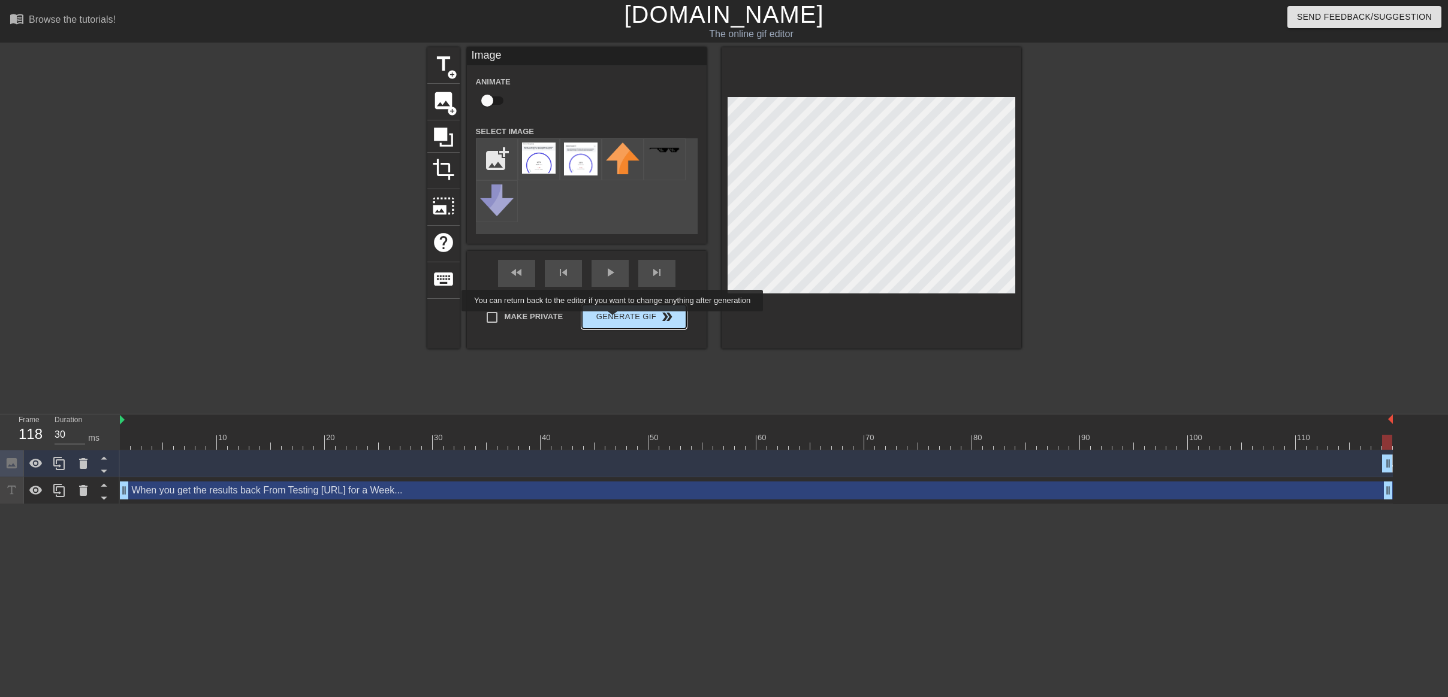
click at [620, 320] on button "Generate Gif double_arrow" at bounding box center [634, 317] width 104 height 24
